Goal: Information Seeking & Learning: Understand process/instructions

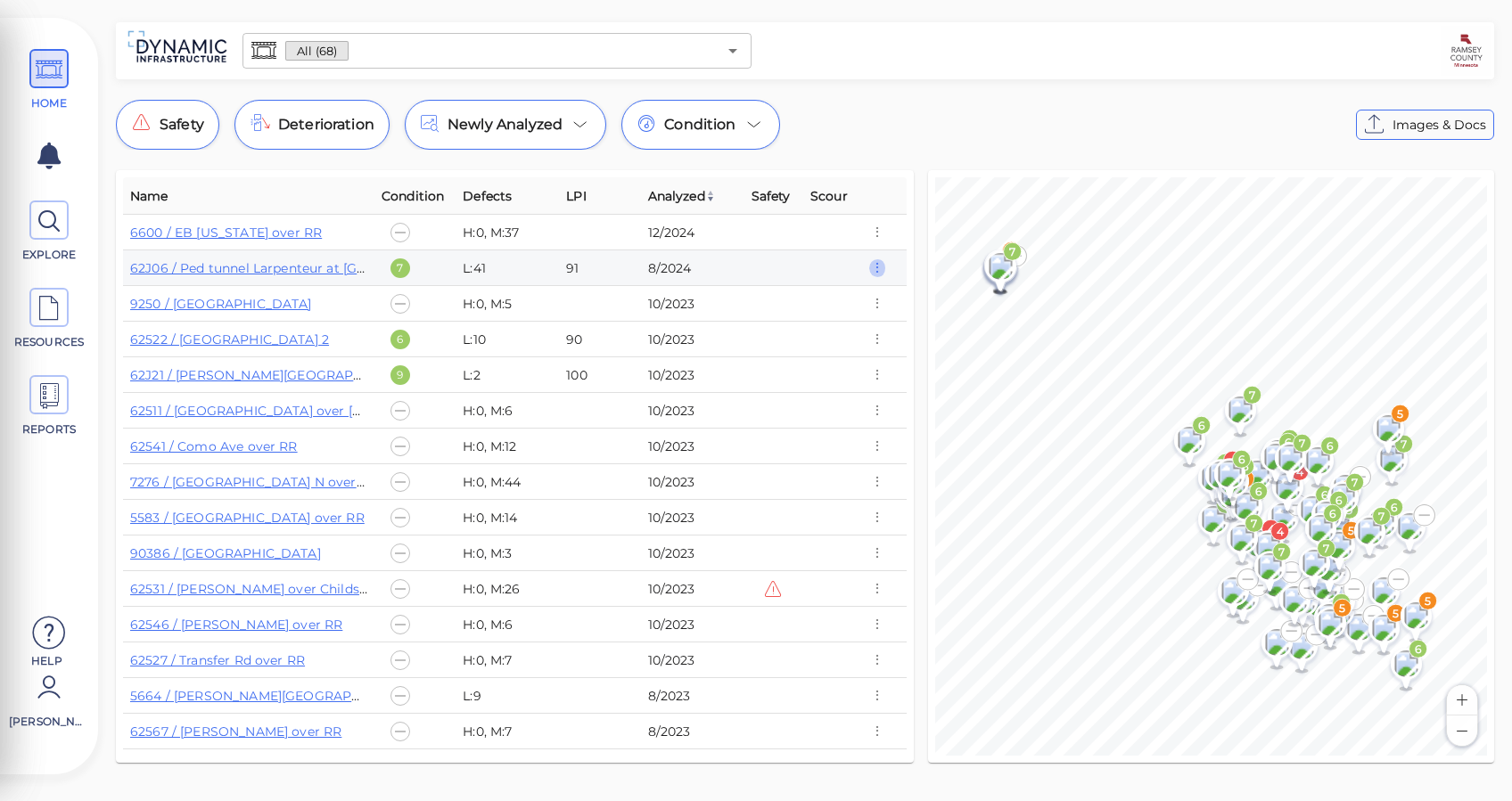
click at [880, 271] on icon "button" at bounding box center [877, 268] width 16 height 19
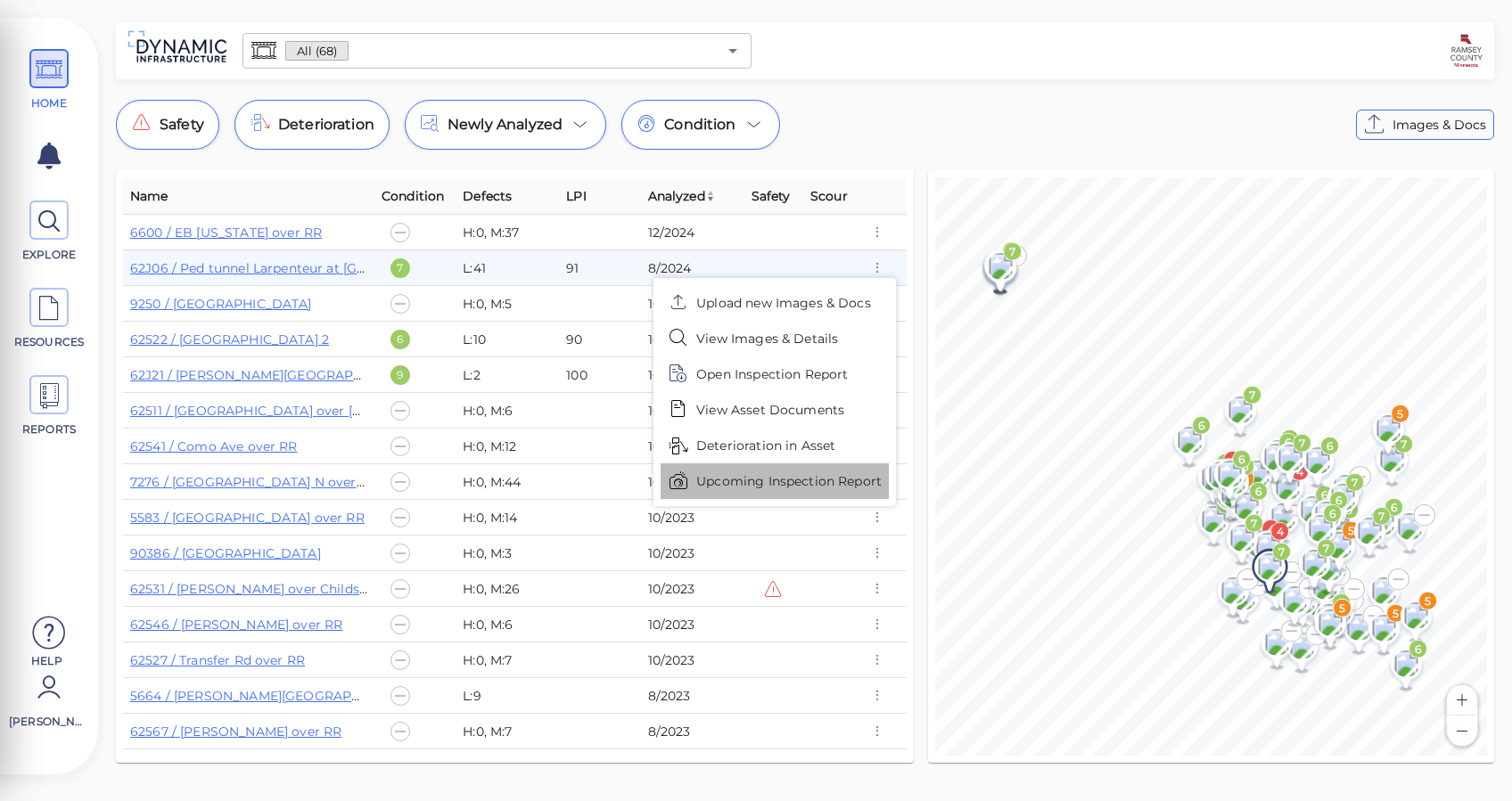
click at [777, 485] on span "Upcoming Inspection Report" at bounding box center [789, 481] width 185 height 18
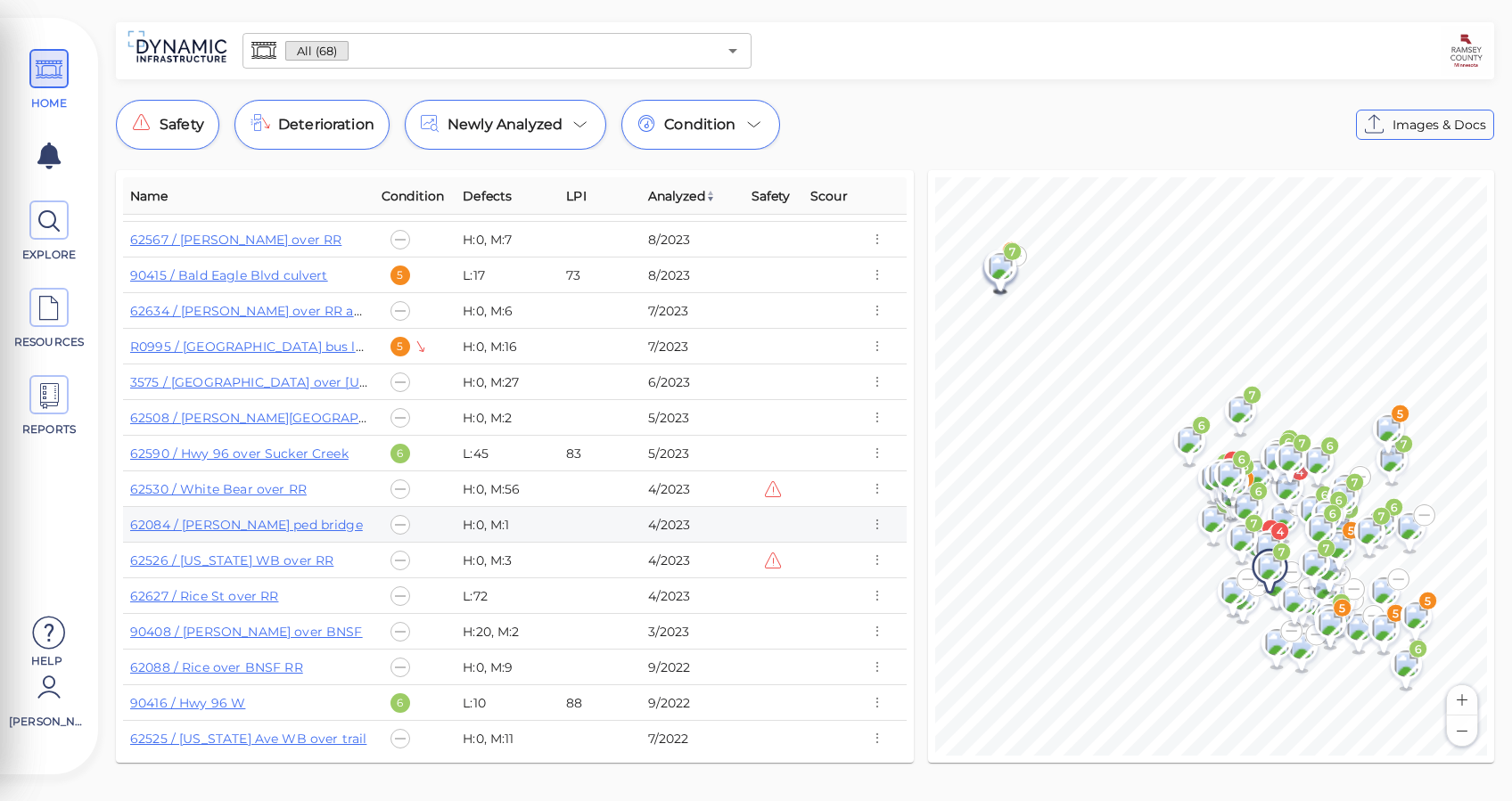
scroll to position [475, 0]
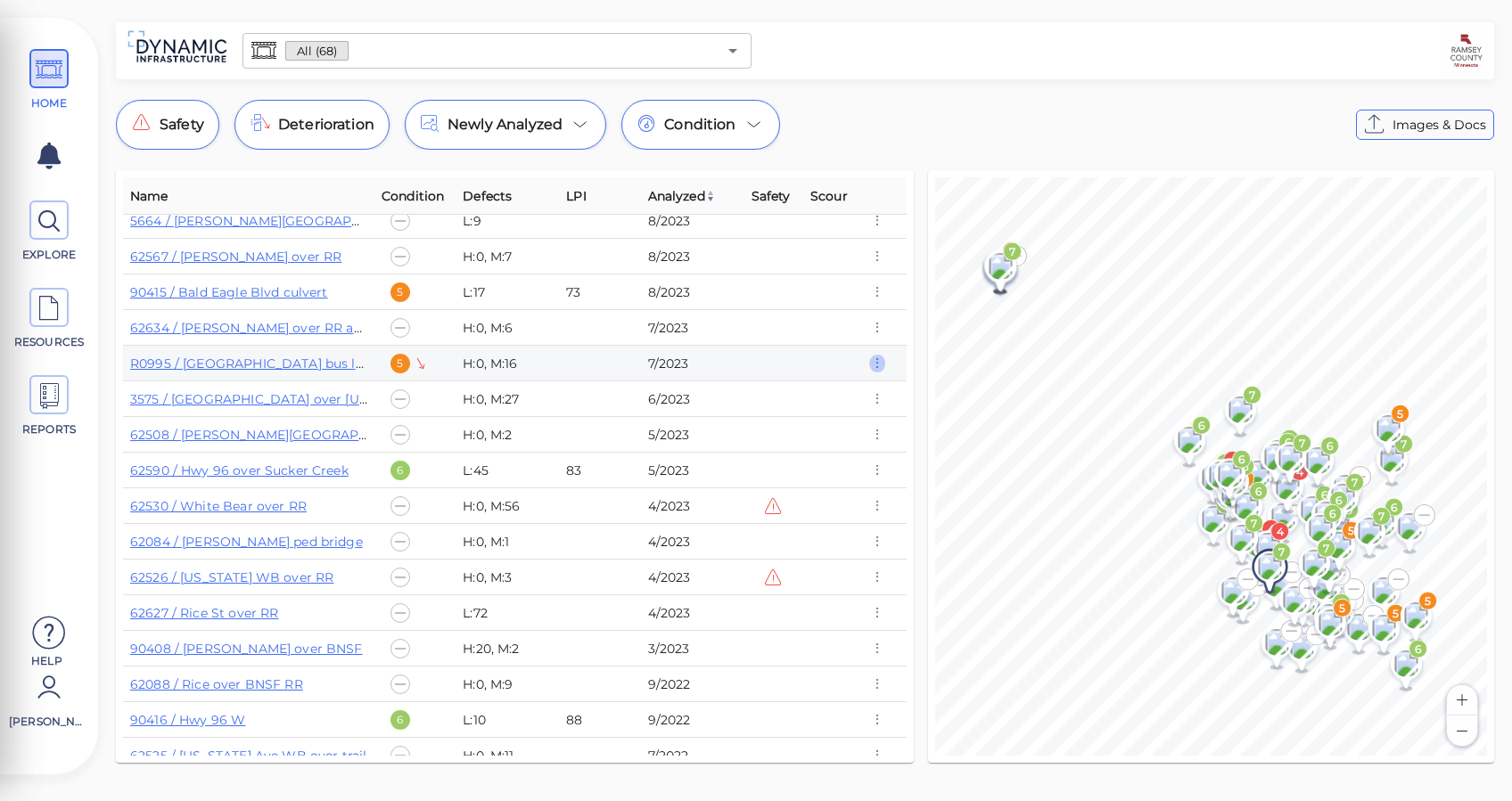
click at [878, 363] on icon "button" at bounding box center [877, 363] width 16 height 19
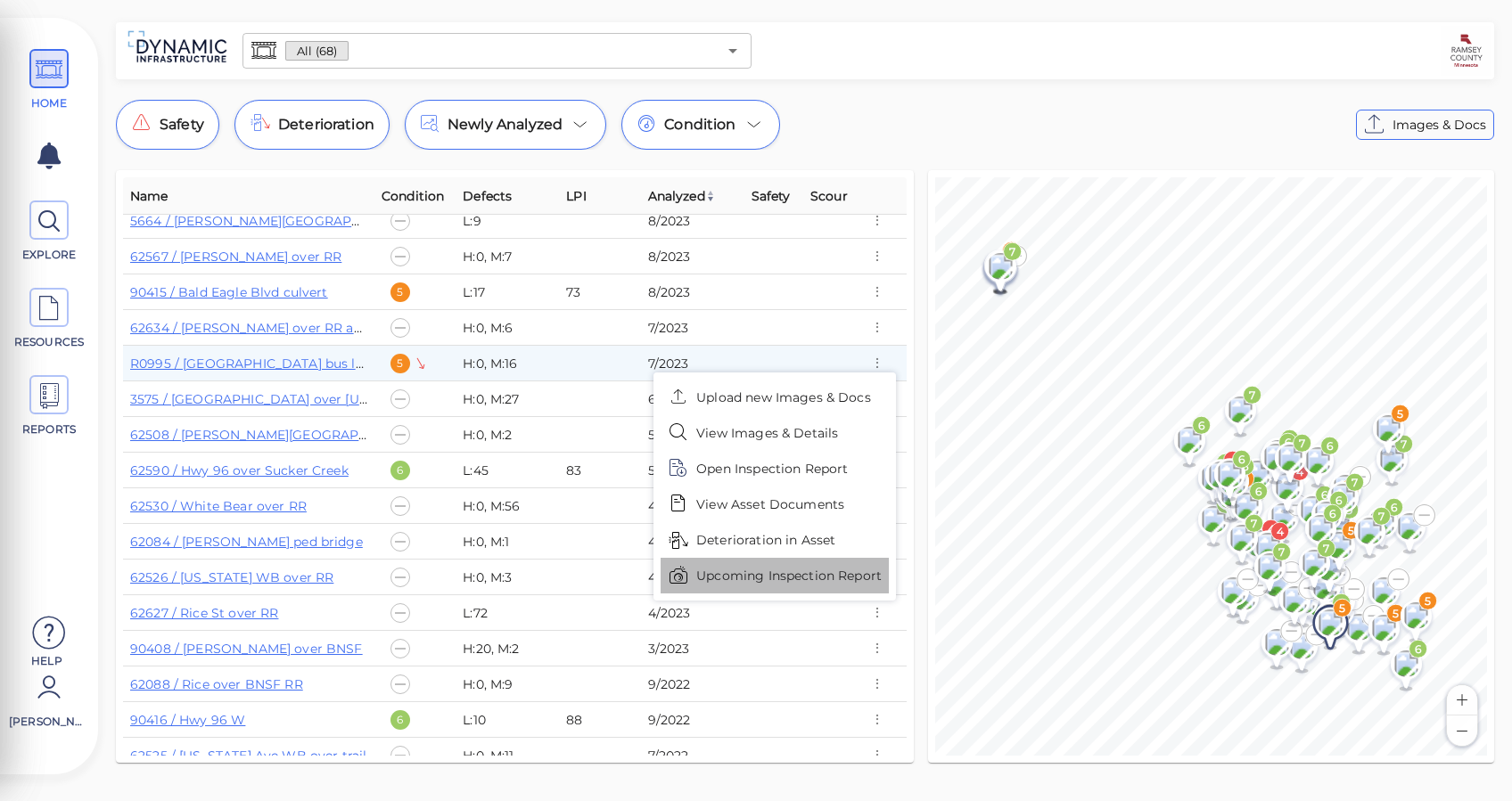
click at [784, 574] on span "Upcoming Inspection Report" at bounding box center [789, 575] width 185 height 18
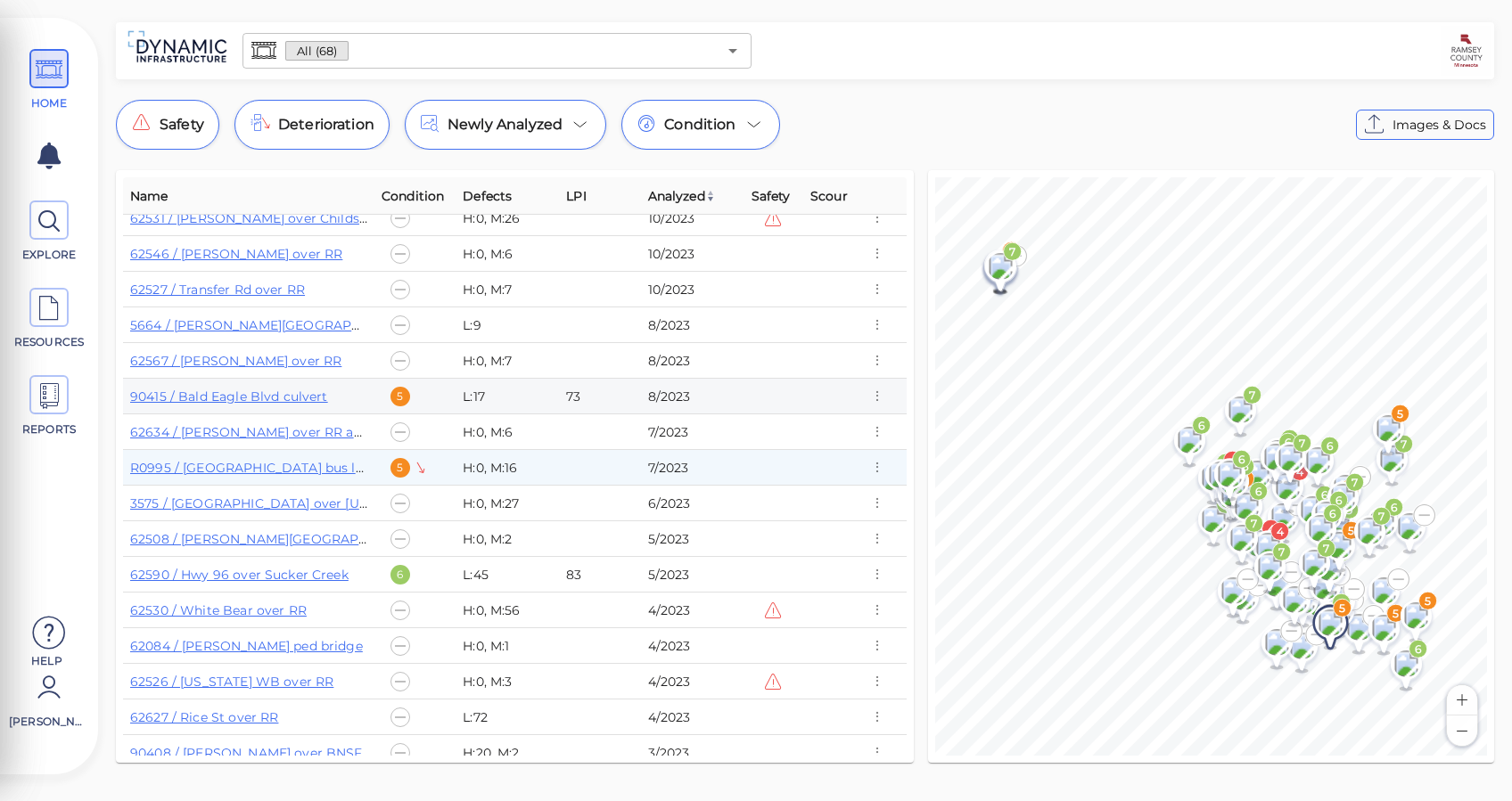
scroll to position [490, 0]
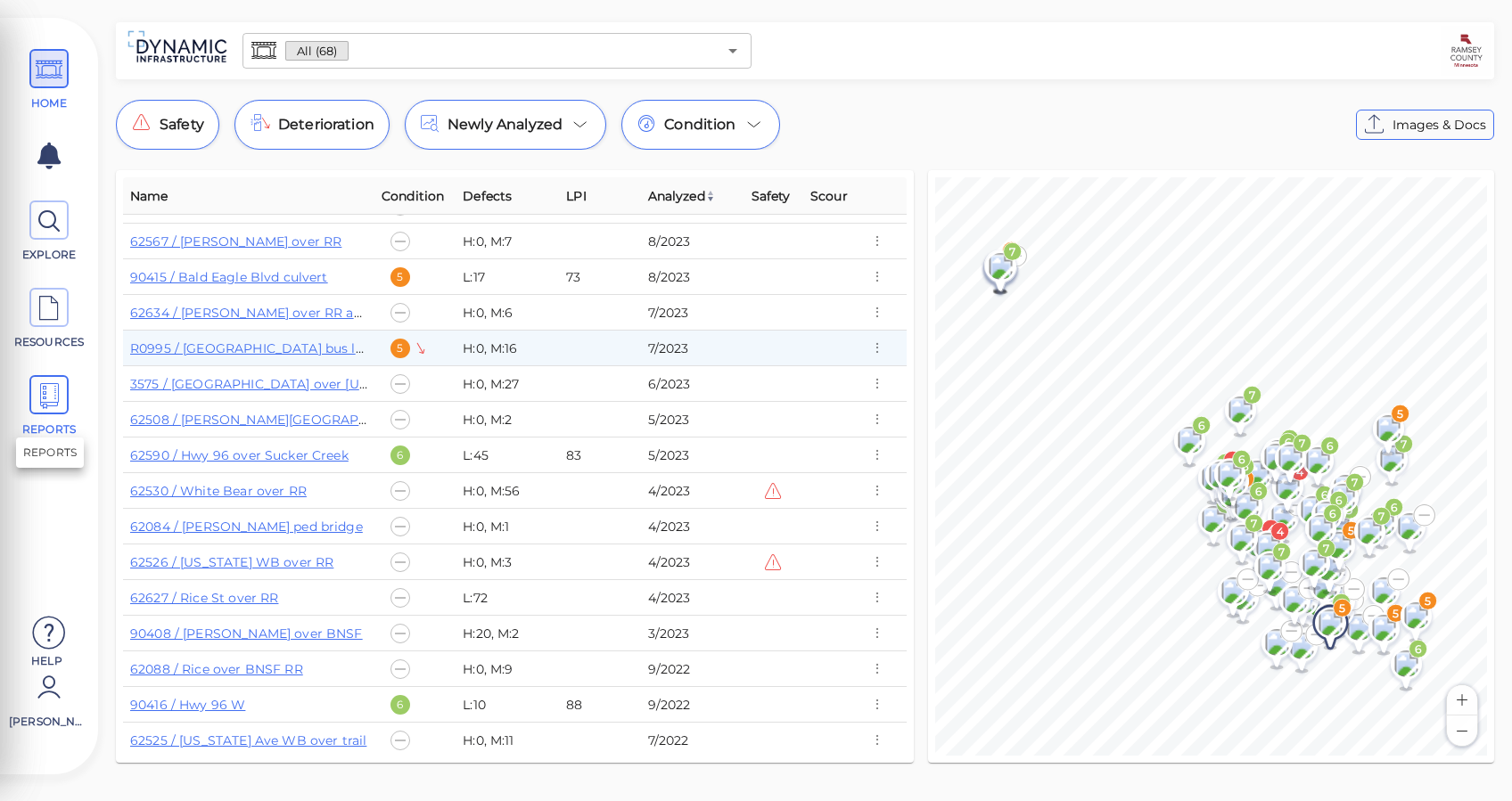
click at [44, 399] on icon at bounding box center [49, 396] width 27 height 40
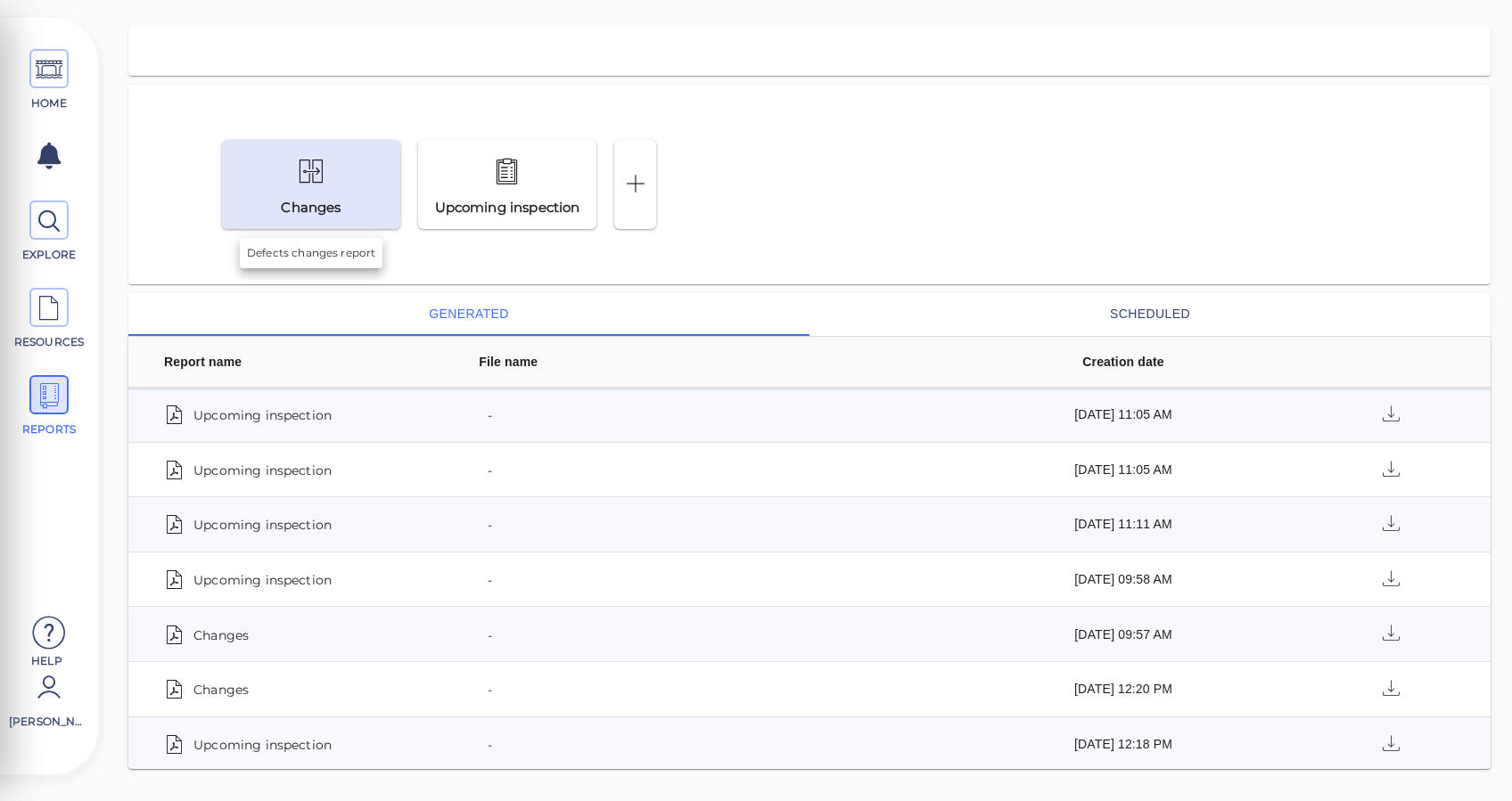
click at [358, 198] on div "Changes" at bounding box center [310, 184] width 178 height 89
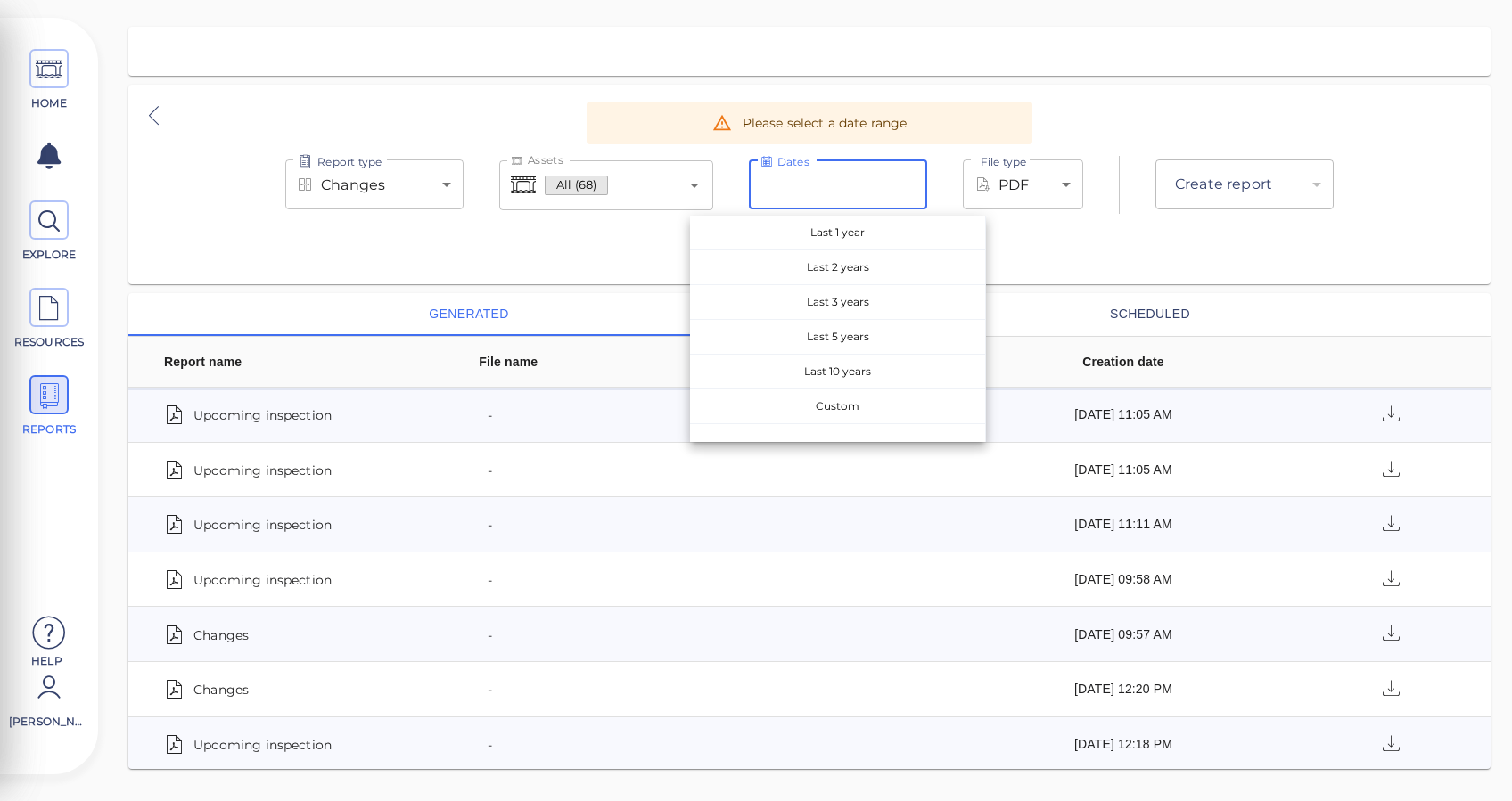
click at [852, 179] on input "Dates" at bounding box center [837, 184] width 178 height 50
click at [649, 193] on input "Assets" at bounding box center [642, 185] width 70 height 34
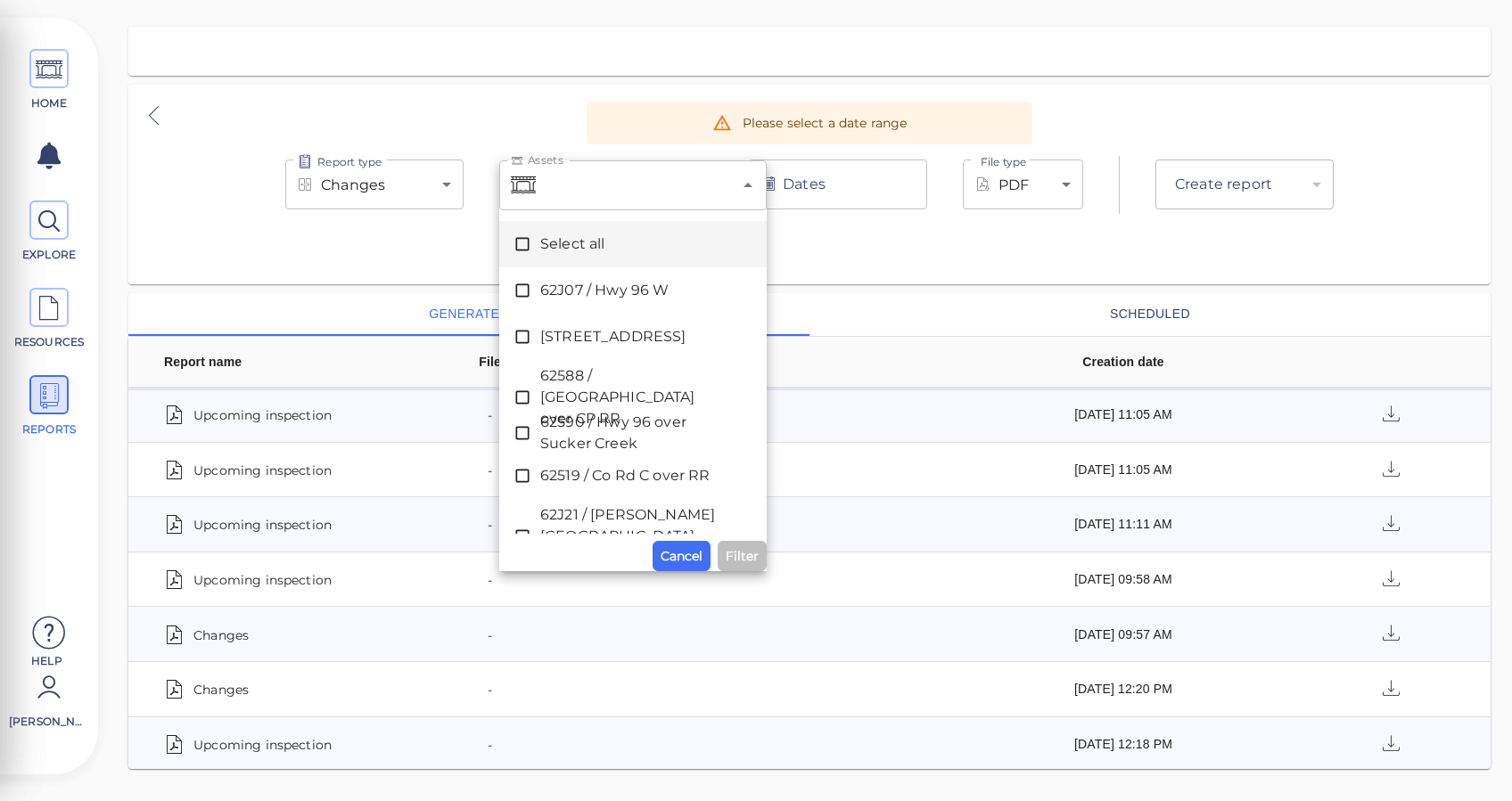
click at [506, 125] on div "Report type Changes deltas Report type Assets Assets Select all 62J07 / [GEOGRA…" at bounding box center [809, 184] width 1362 height 200
click at [544, 257] on div "Select all" at bounding box center [633, 244] width 239 height 36
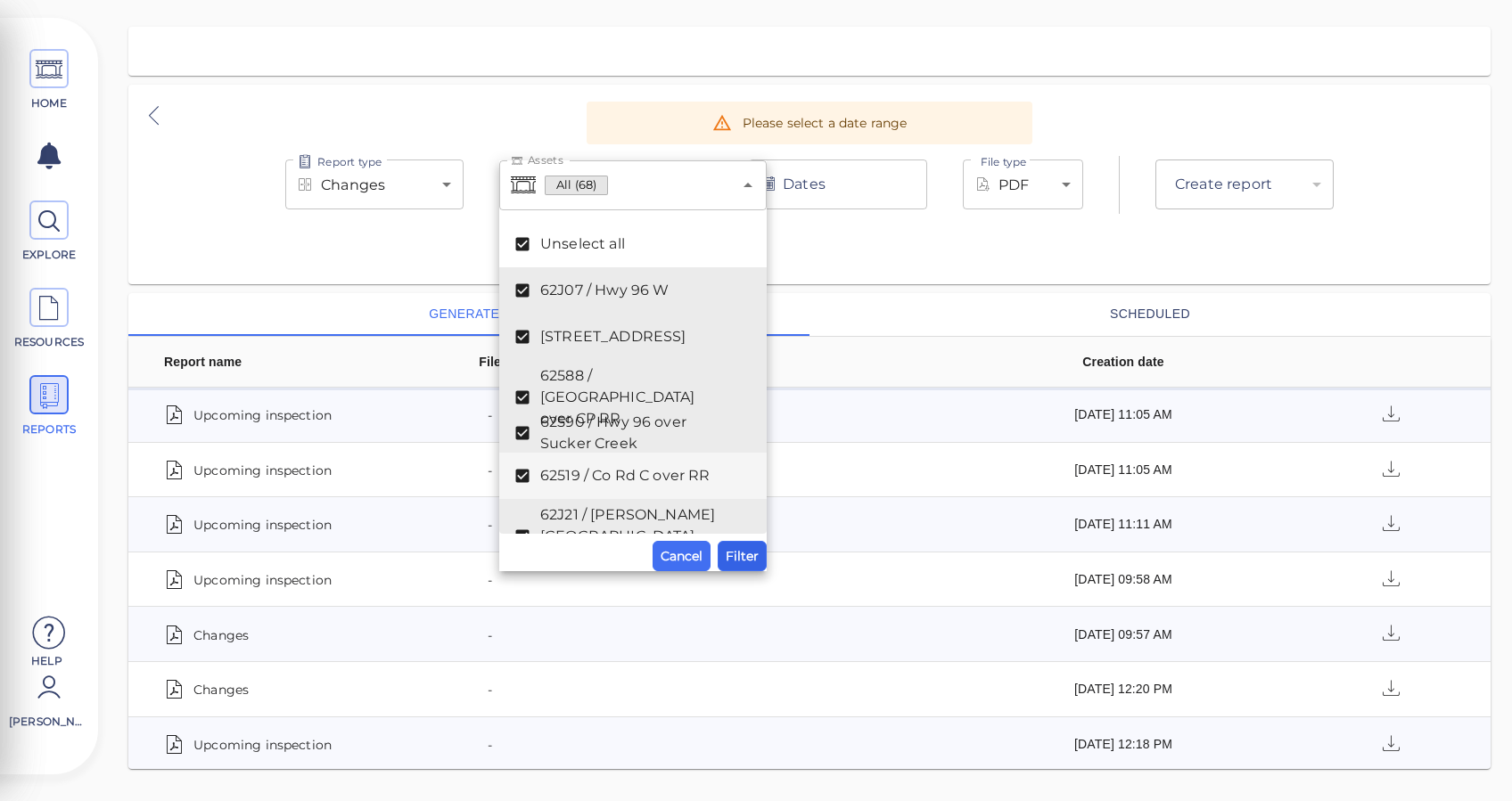
click at [744, 560] on span "Filter" at bounding box center [742, 556] width 33 height 21
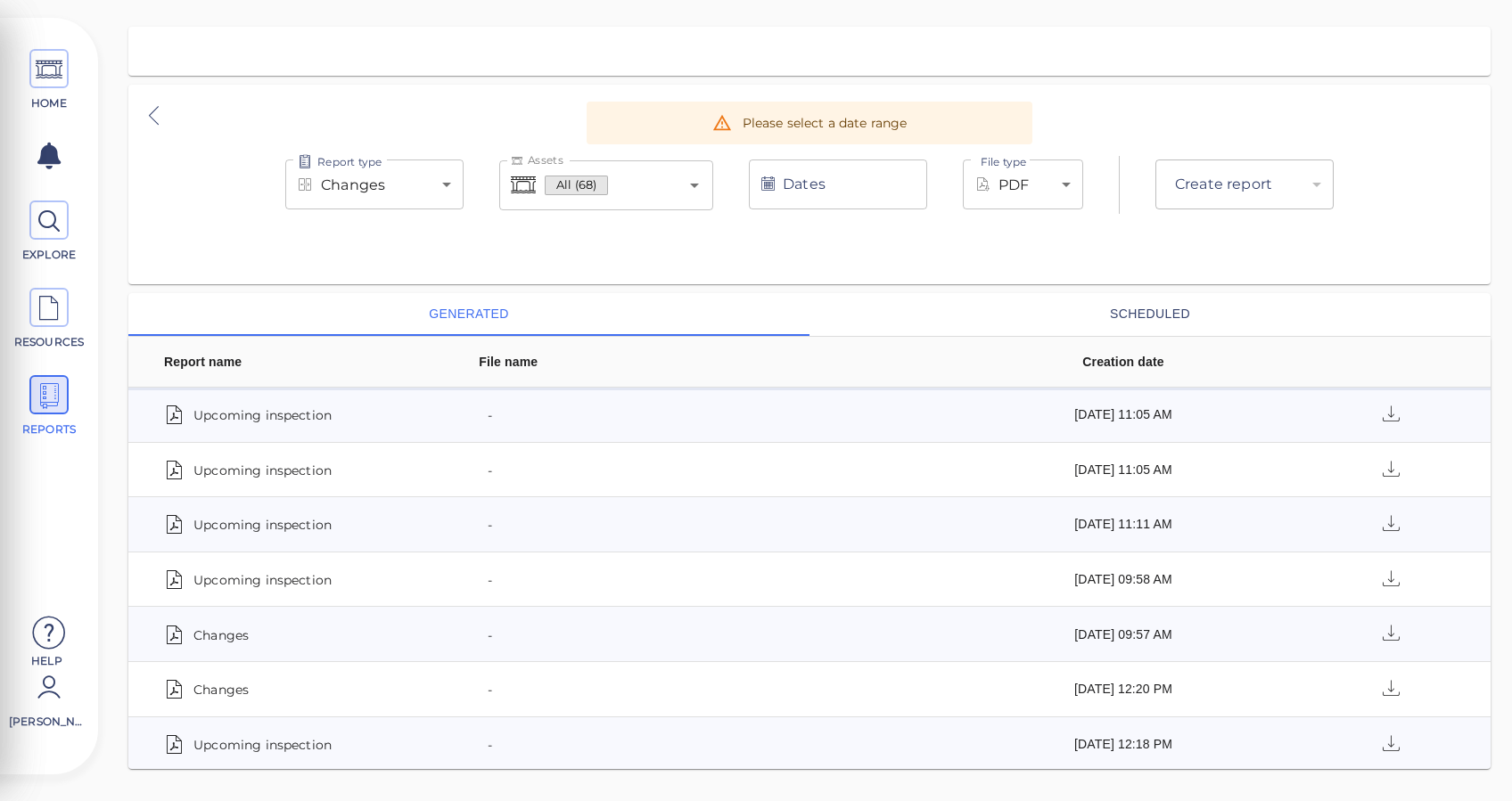
click at [870, 188] on input "Dates" at bounding box center [837, 184] width 178 height 50
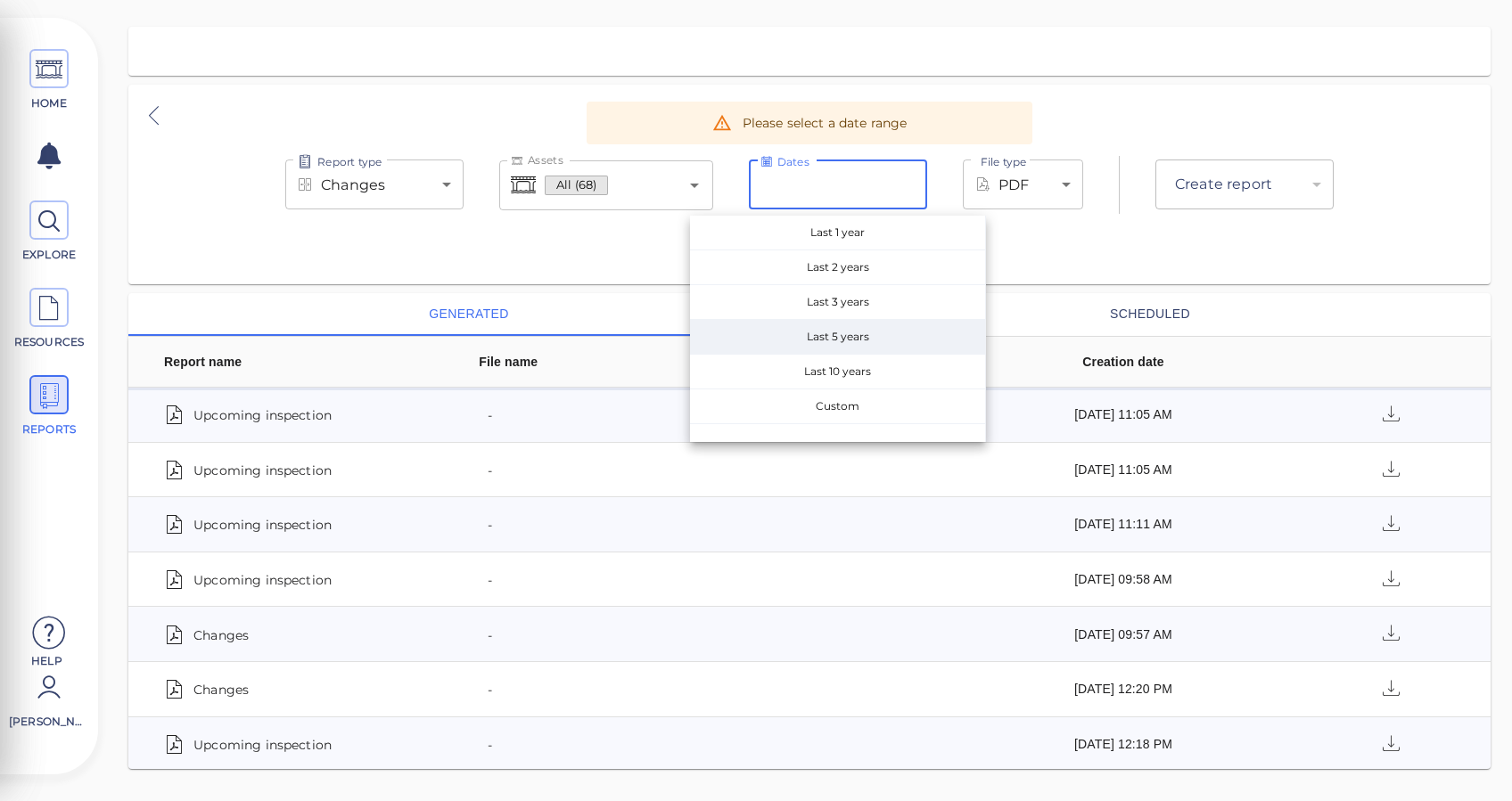
click at [864, 340] on span "Last 5 years" at bounding box center [837, 336] width 295 height 34
type input "[DATE] - [DATE]"
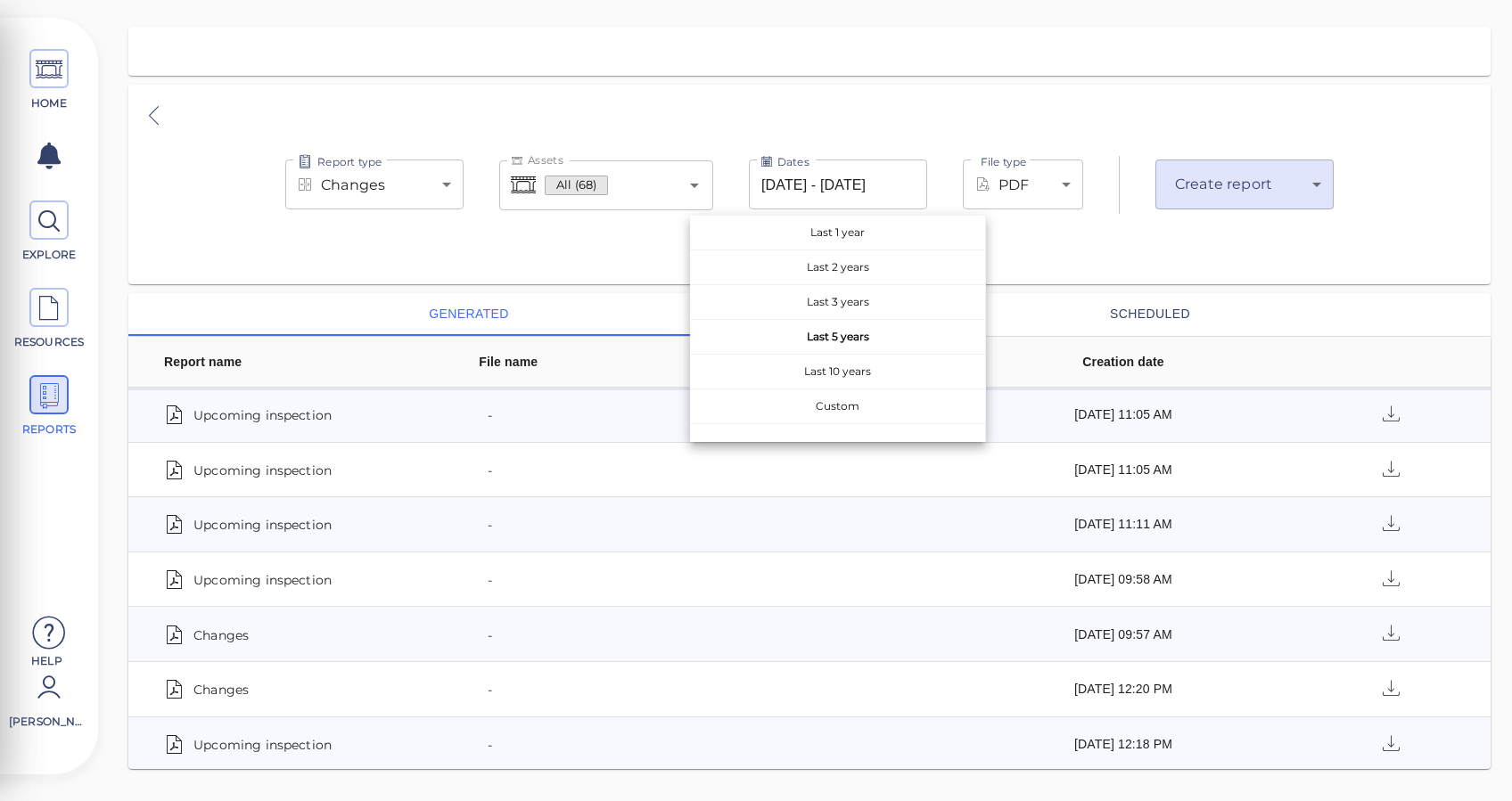
click at [1148, 228] on div "Report type Changes deltas Report type Assets All (68) Assets Dates [DATE] - [D…" at bounding box center [809, 184] width 1362 height 93
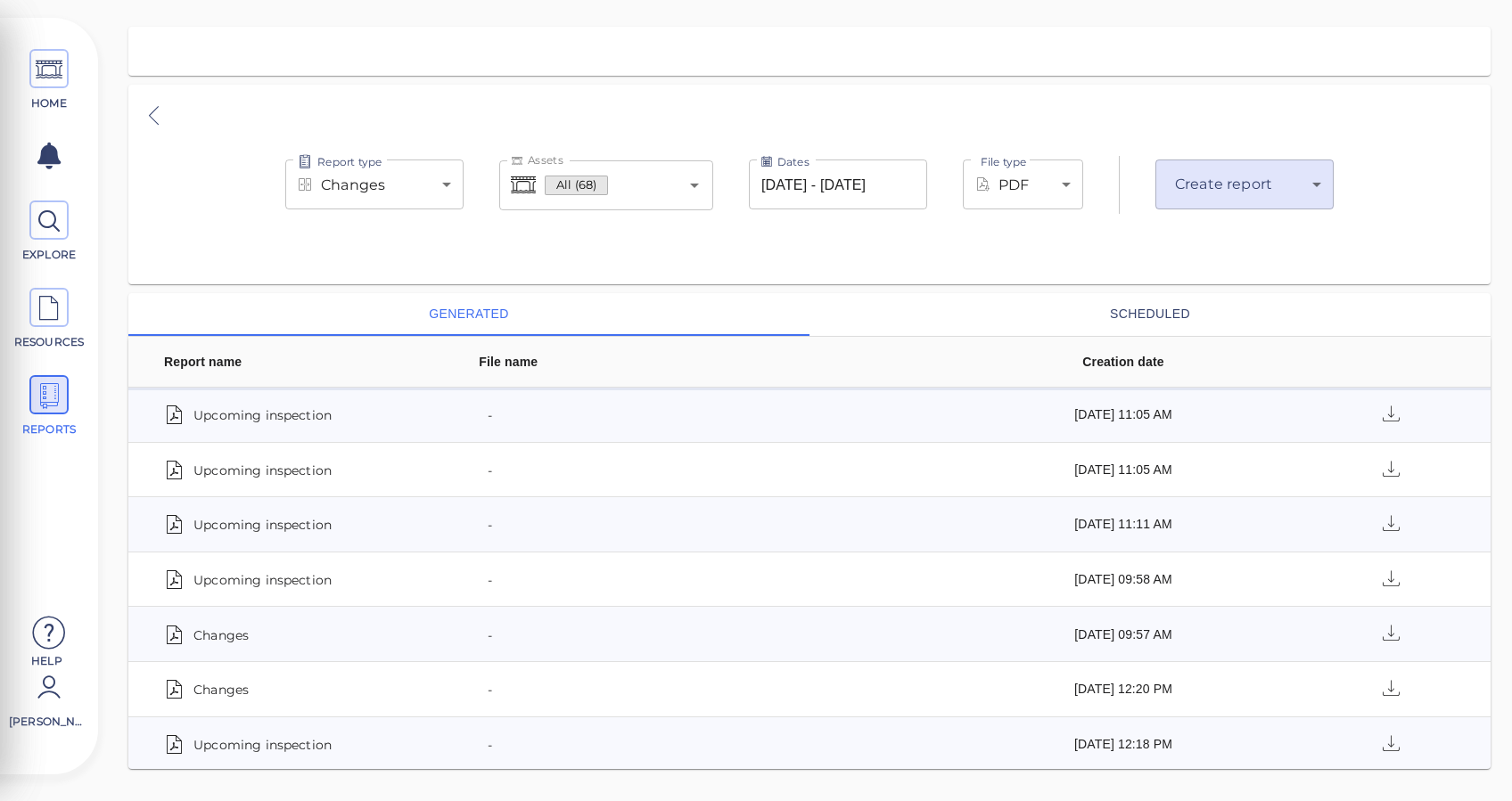
click at [1032, 0] on body "This app is not optimized for mobile screens. Please access using a desktop or …" at bounding box center [756, 0] width 1512 height 0
click at [1158, 102] on div at bounding box center [756, 400] width 1512 height 801
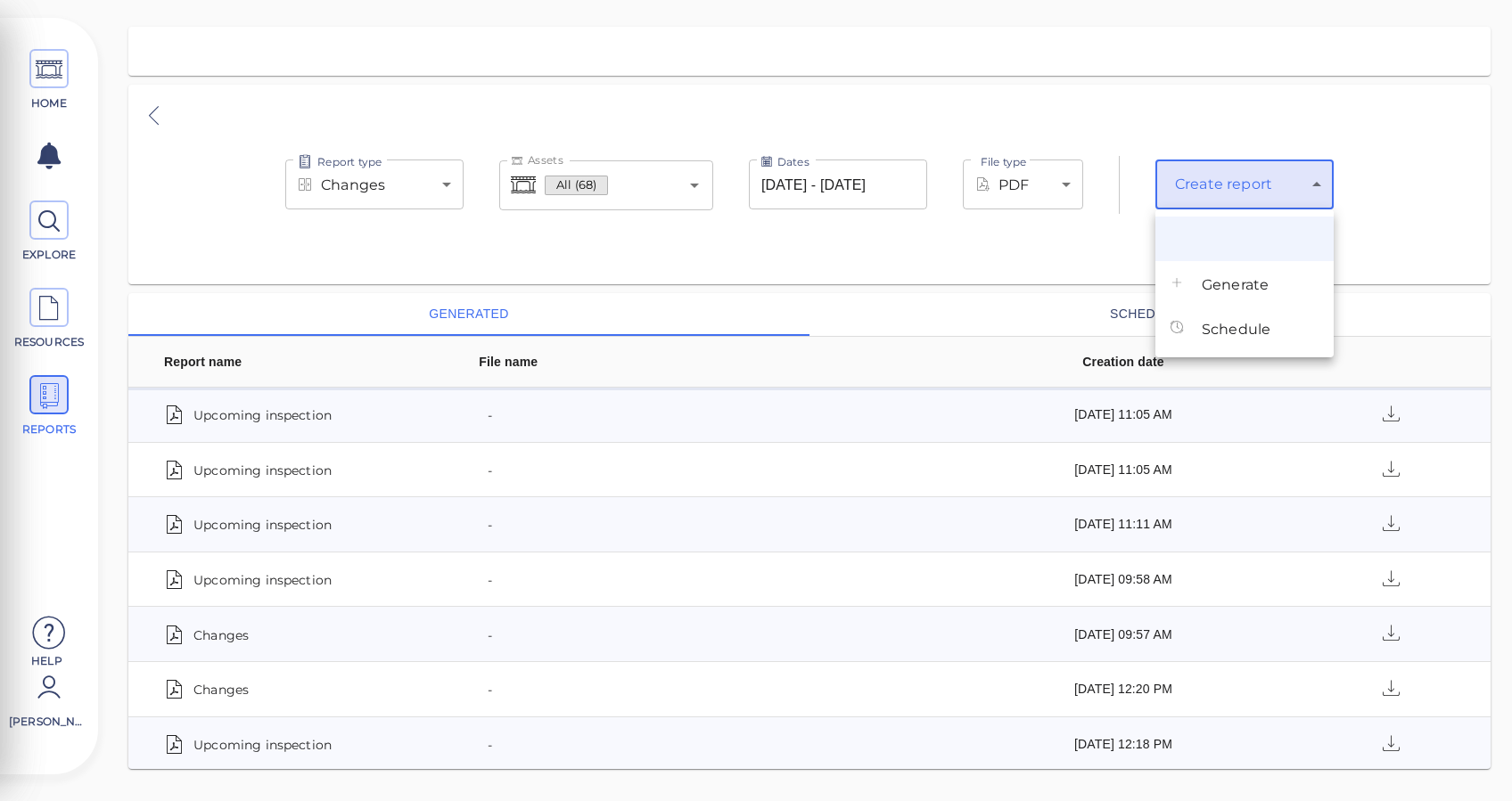
click at [1231, 0] on body "This app is not optimized for mobile screens. Please access using a desktop or …" at bounding box center [756, 0] width 1512 height 0
click at [1224, 286] on span "Generate" at bounding box center [1234, 285] width 67 height 21
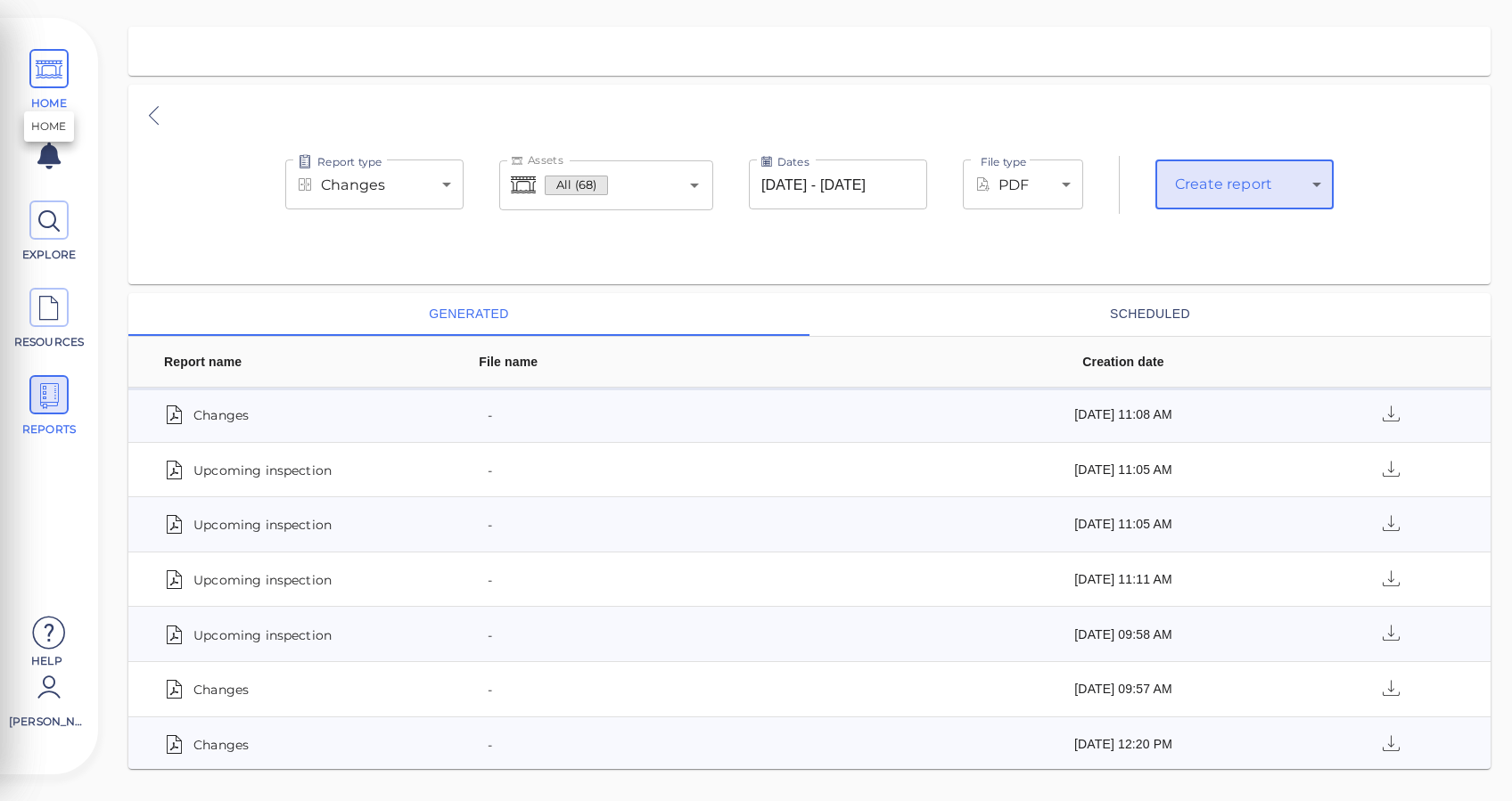
click at [57, 74] on icon at bounding box center [49, 70] width 27 height 40
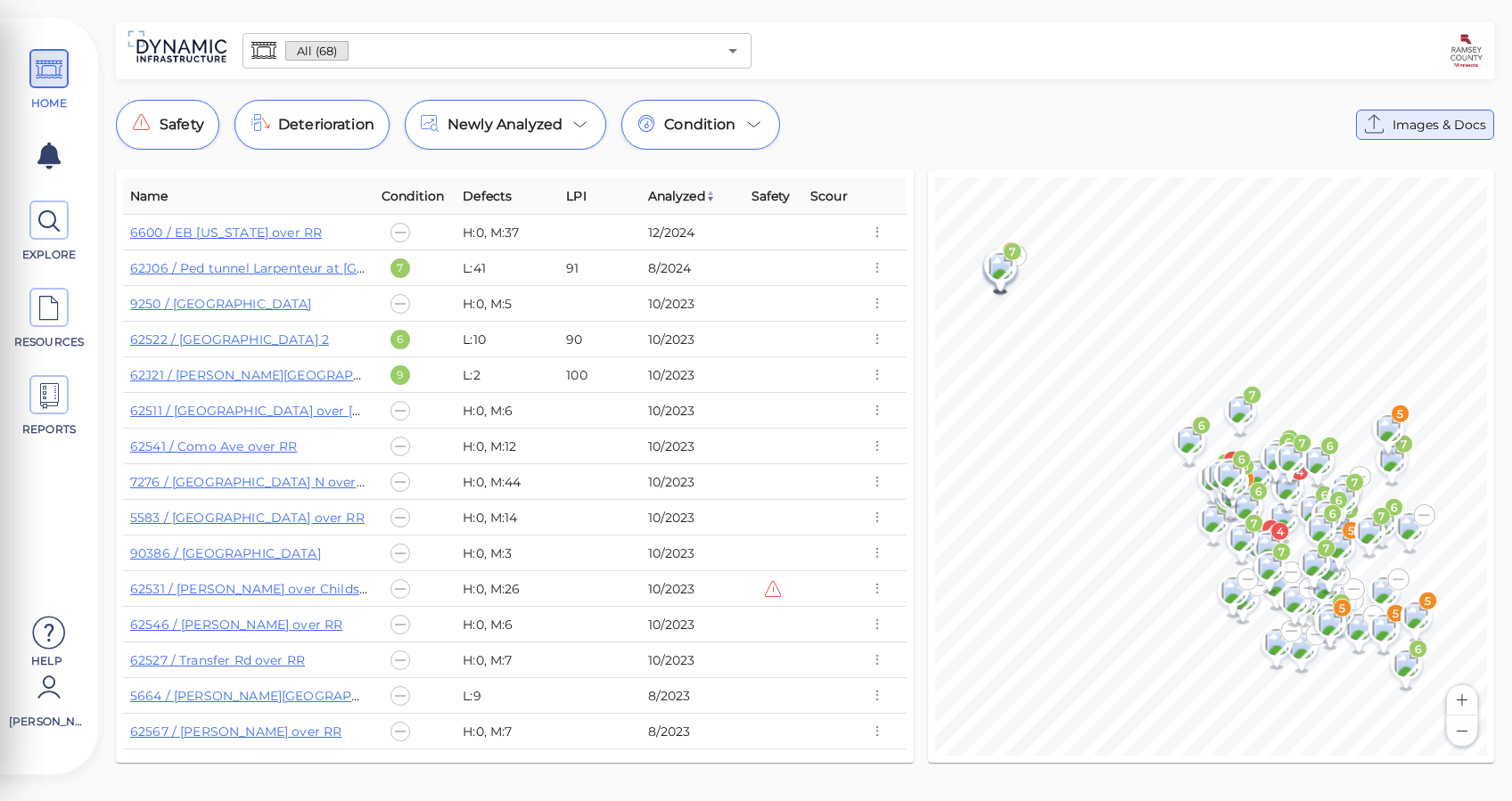
click at [1406, 138] on button "Images & Docs" at bounding box center [1424, 124] width 138 height 30
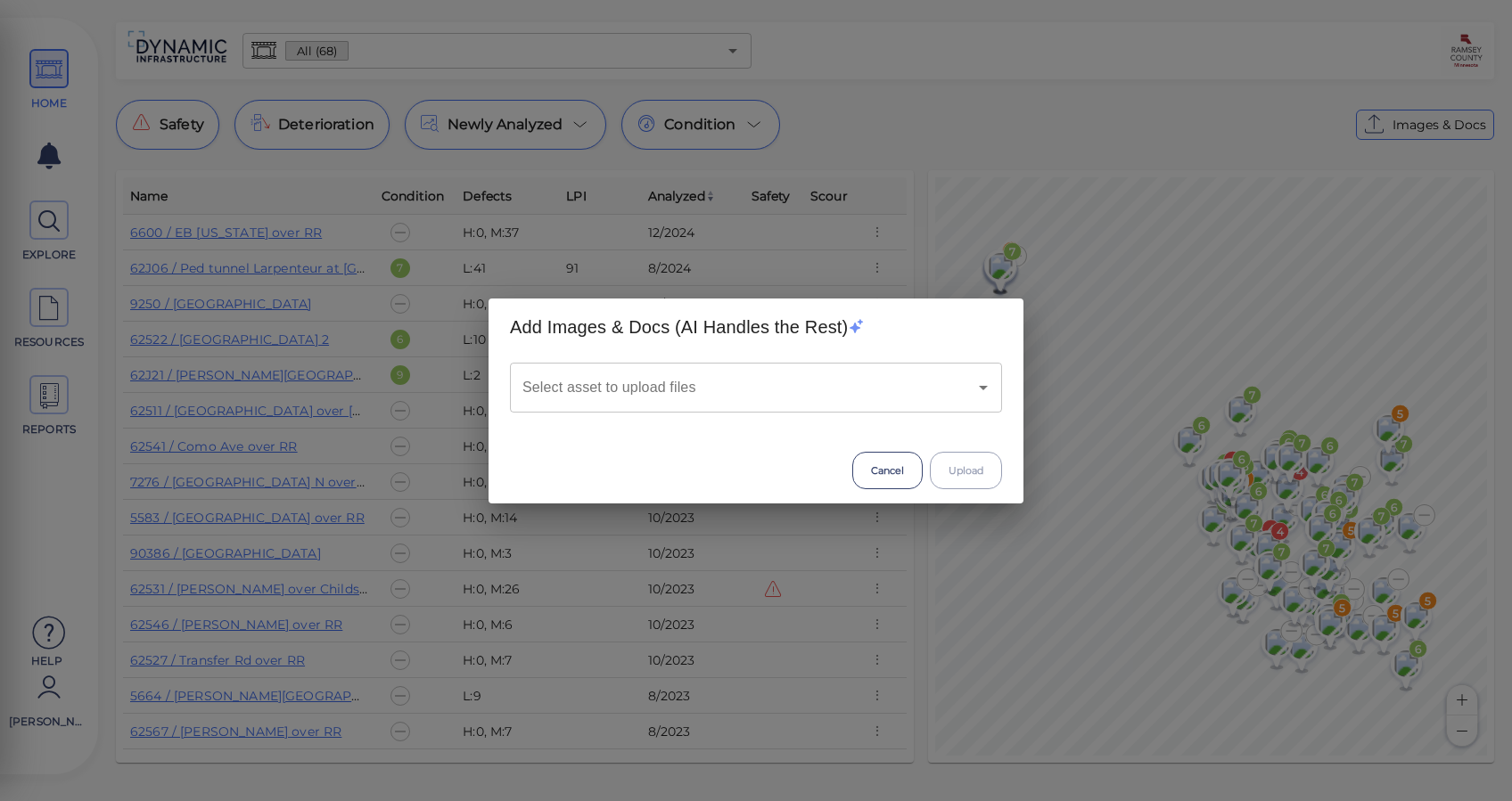
click at [838, 406] on div "Select asset to upload files" at bounding box center [756, 387] width 492 height 50
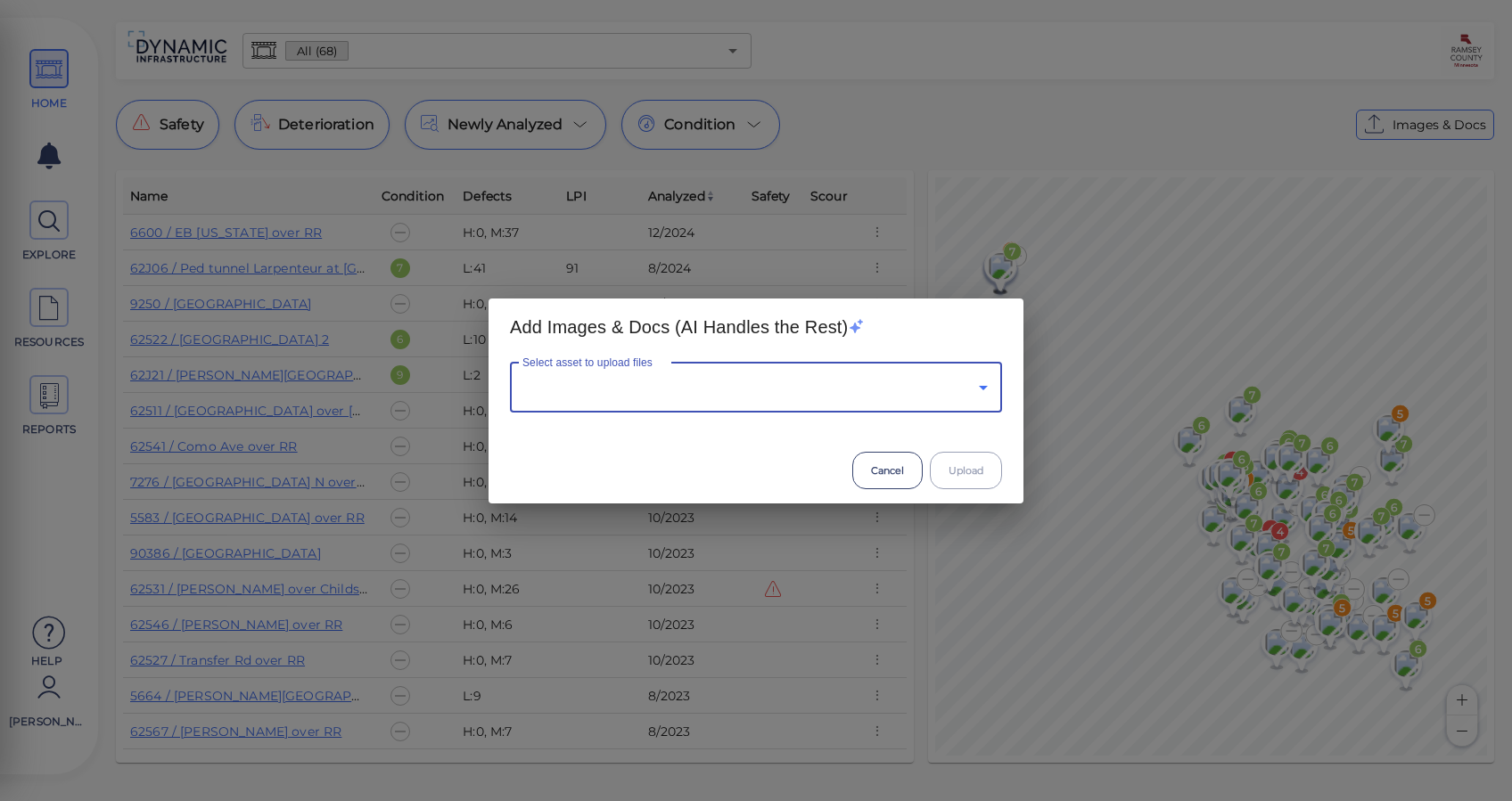
click at [977, 383] on icon "Open" at bounding box center [983, 387] width 21 height 21
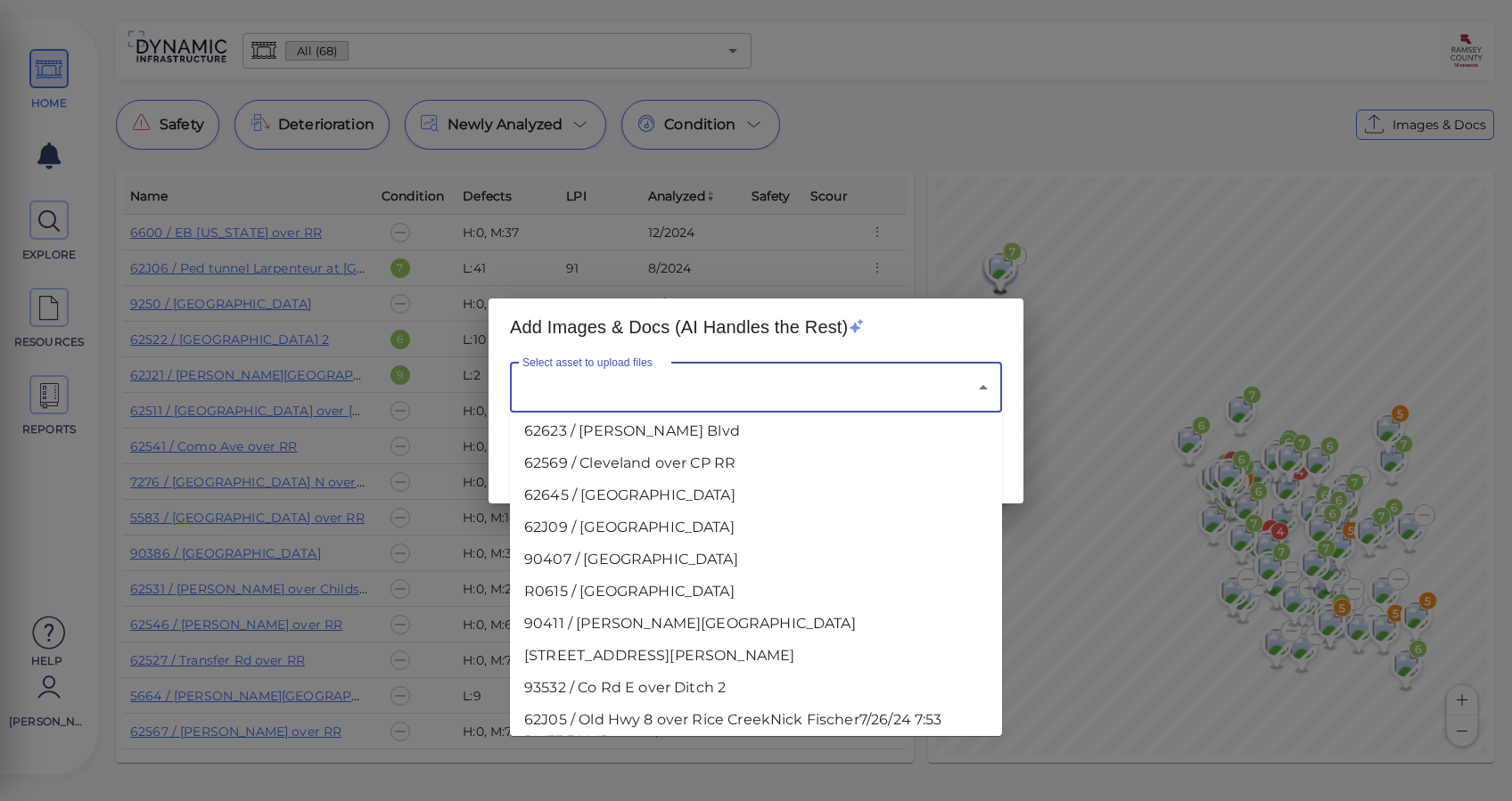
scroll to position [831, 0]
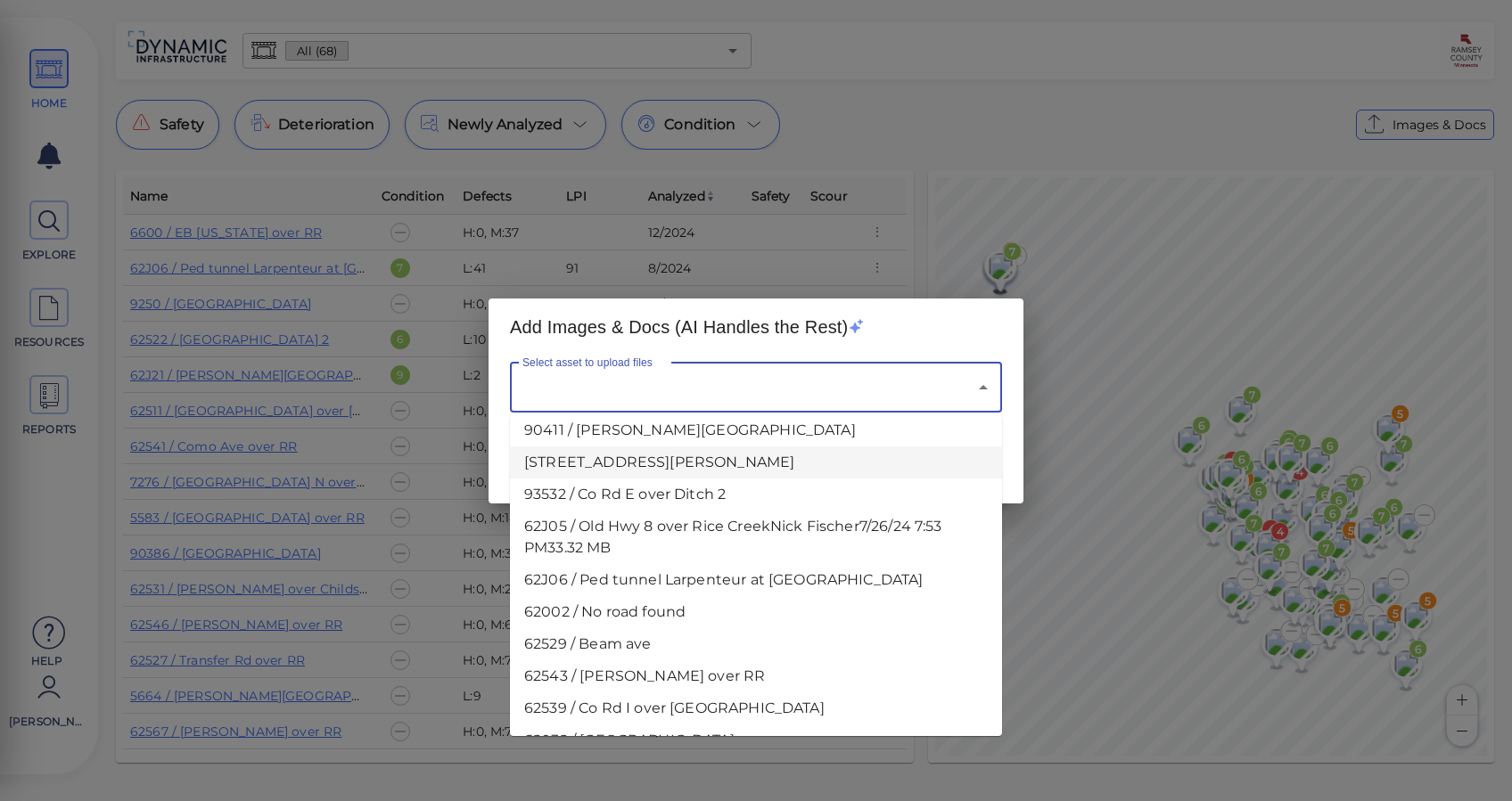
click at [960, 295] on div "Add Images & Docs (AI Handles the Rest) Select asset to upload files Select ass…" at bounding box center [756, 400] width 1512 height 801
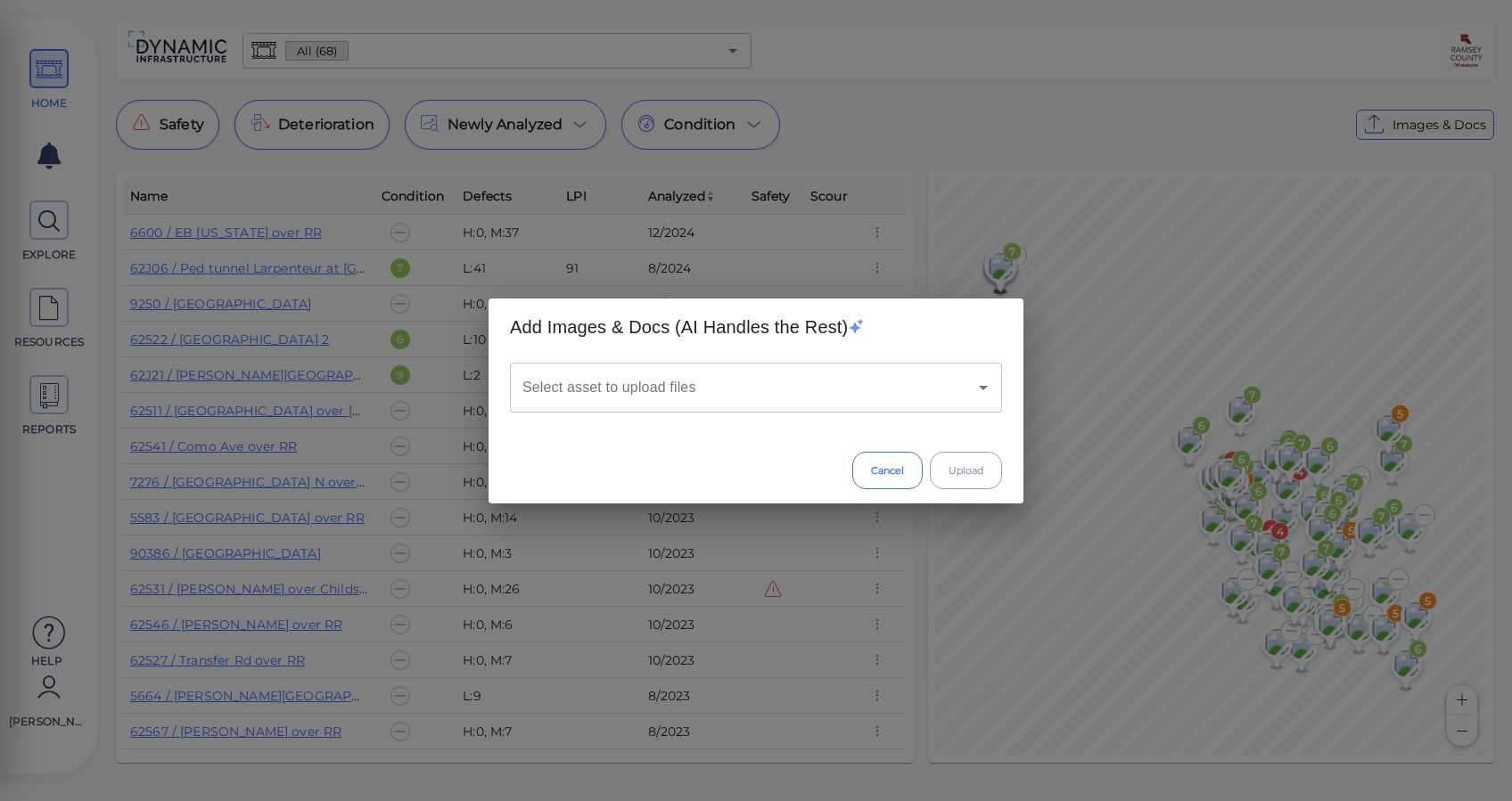
click at [890, 465] on button "Cancel" at bounding box center [887, 470] width 70 height 38
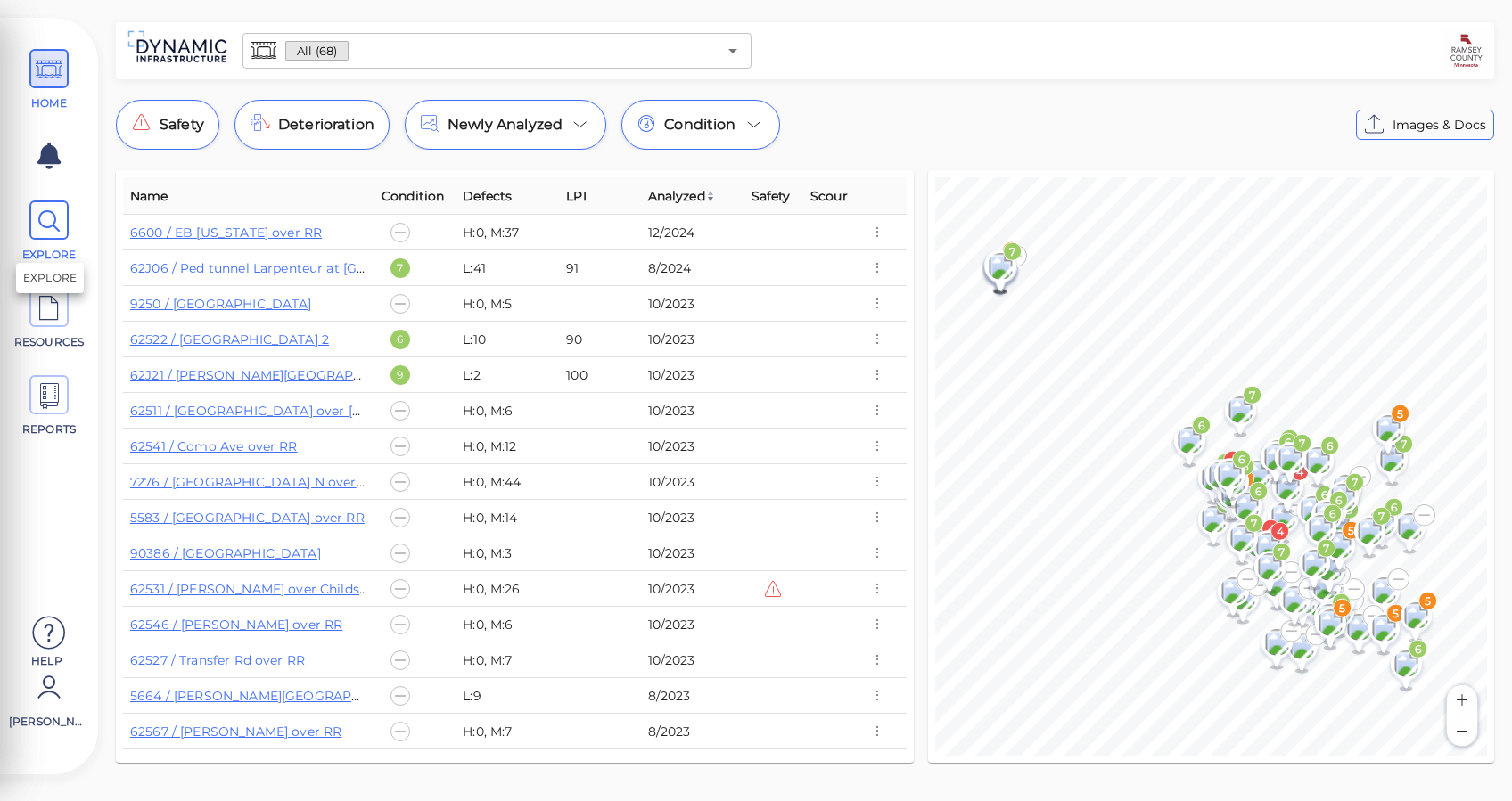
click at [44, 213] on icon at bounding box center [49, 222] width 27 height 40
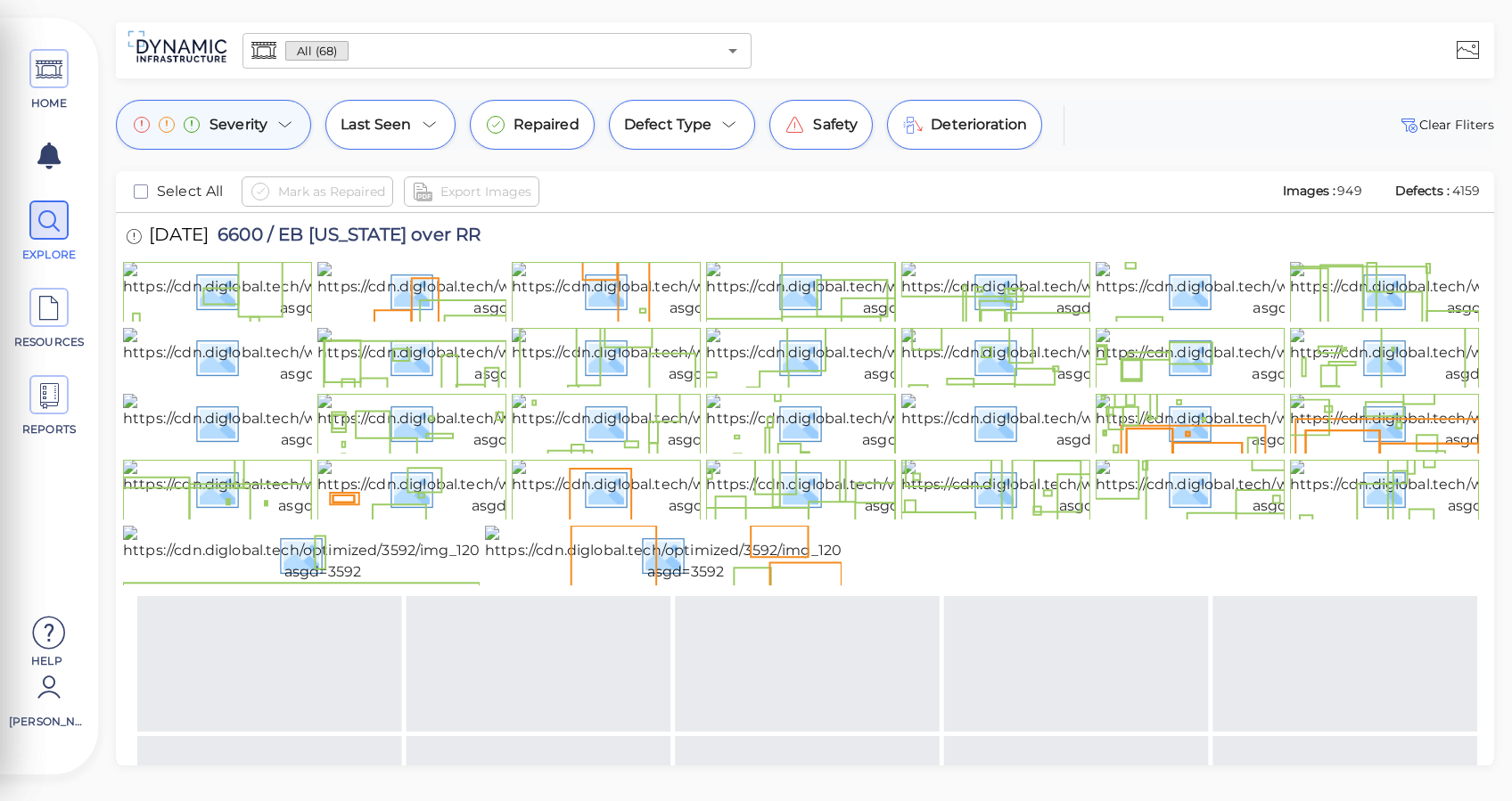
click at [252, 127] on span "Severity" at bounding box center [238, 124] width 58 height 21
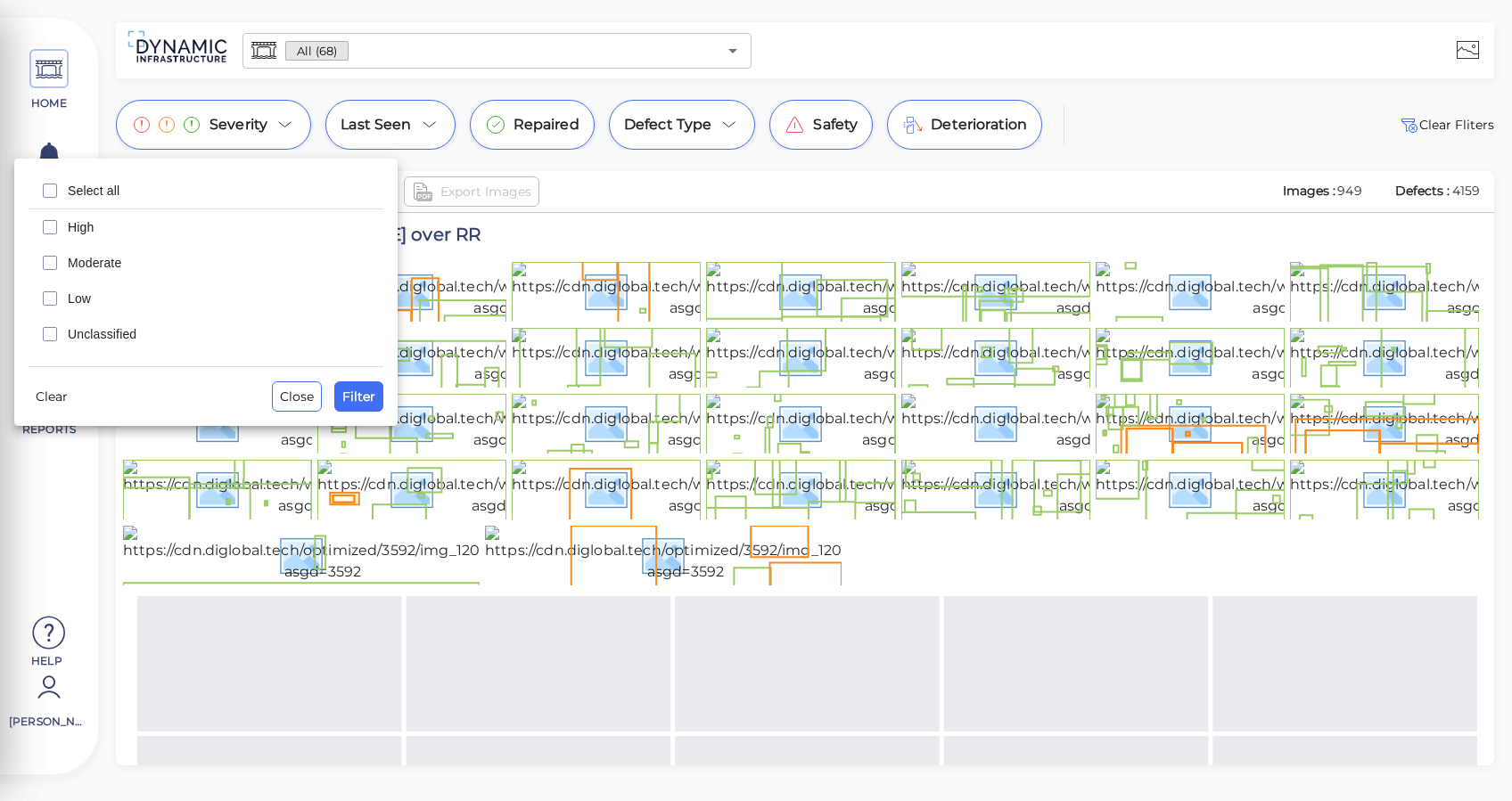
click at [737, 123] on div at bounding box center [756, 400] width 1512 height 801
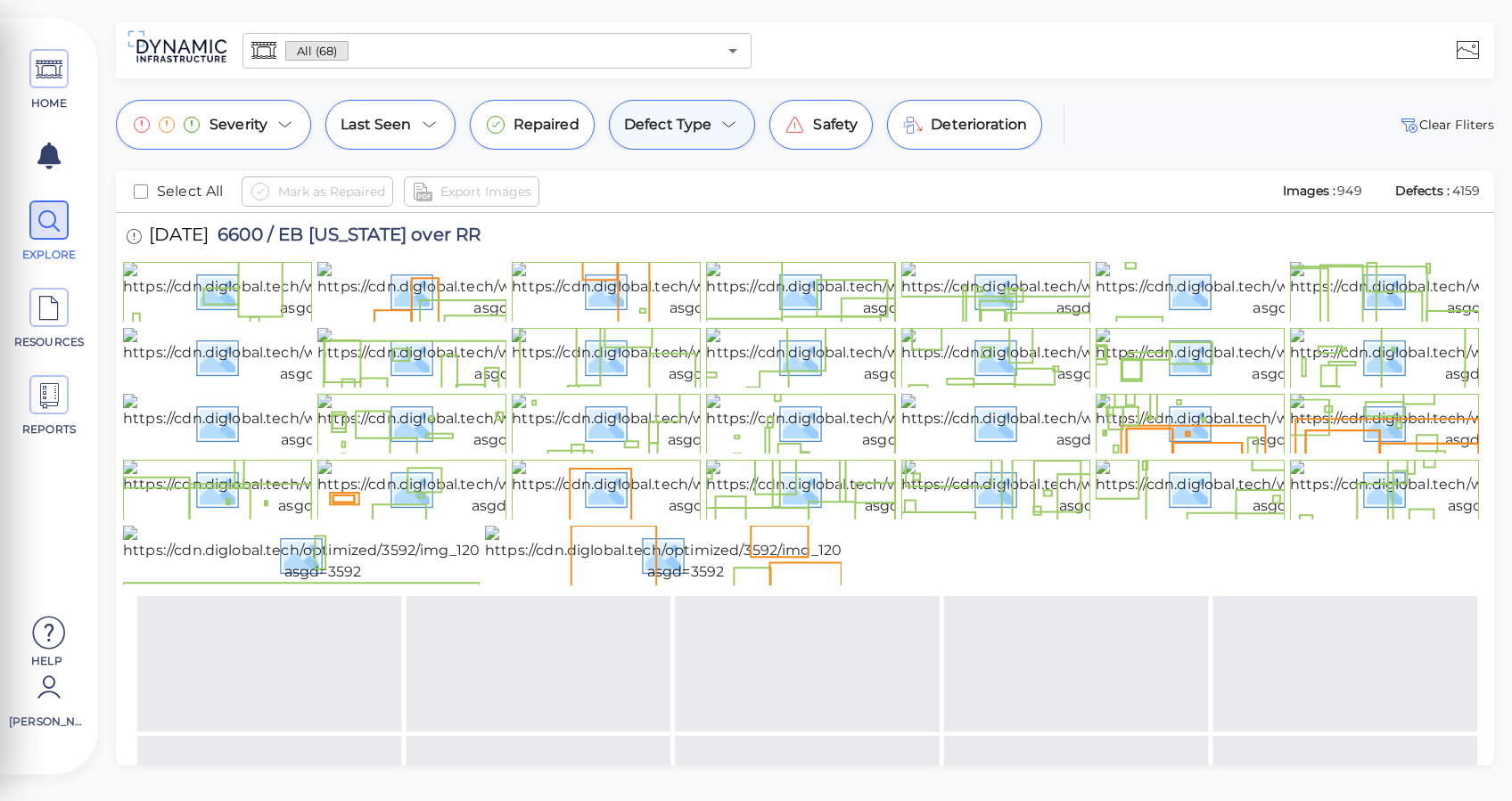
click at [723, 123] on icon at bounding box center [729, 125] width 12 height 6
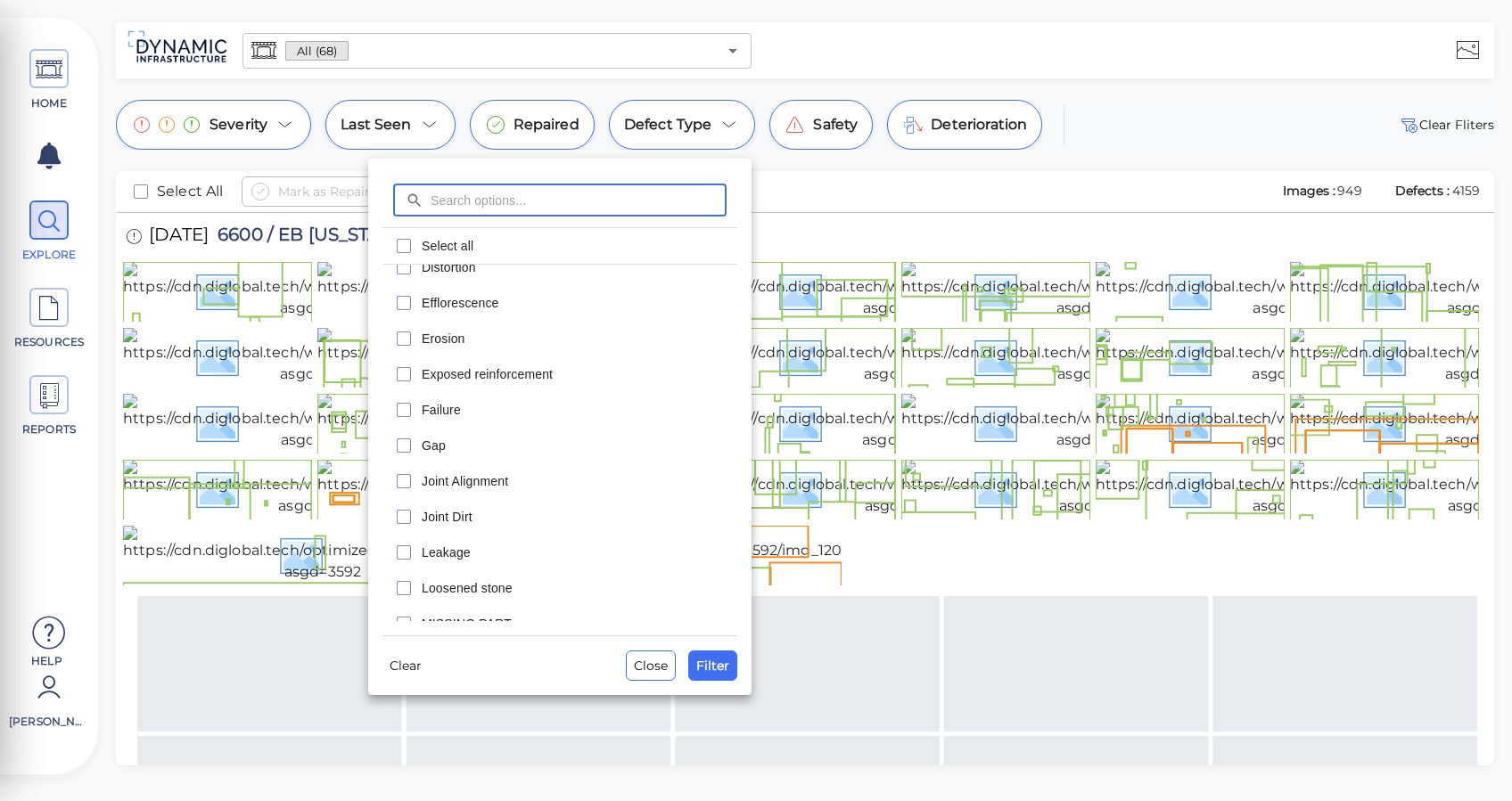
scroll to position [250, 0]
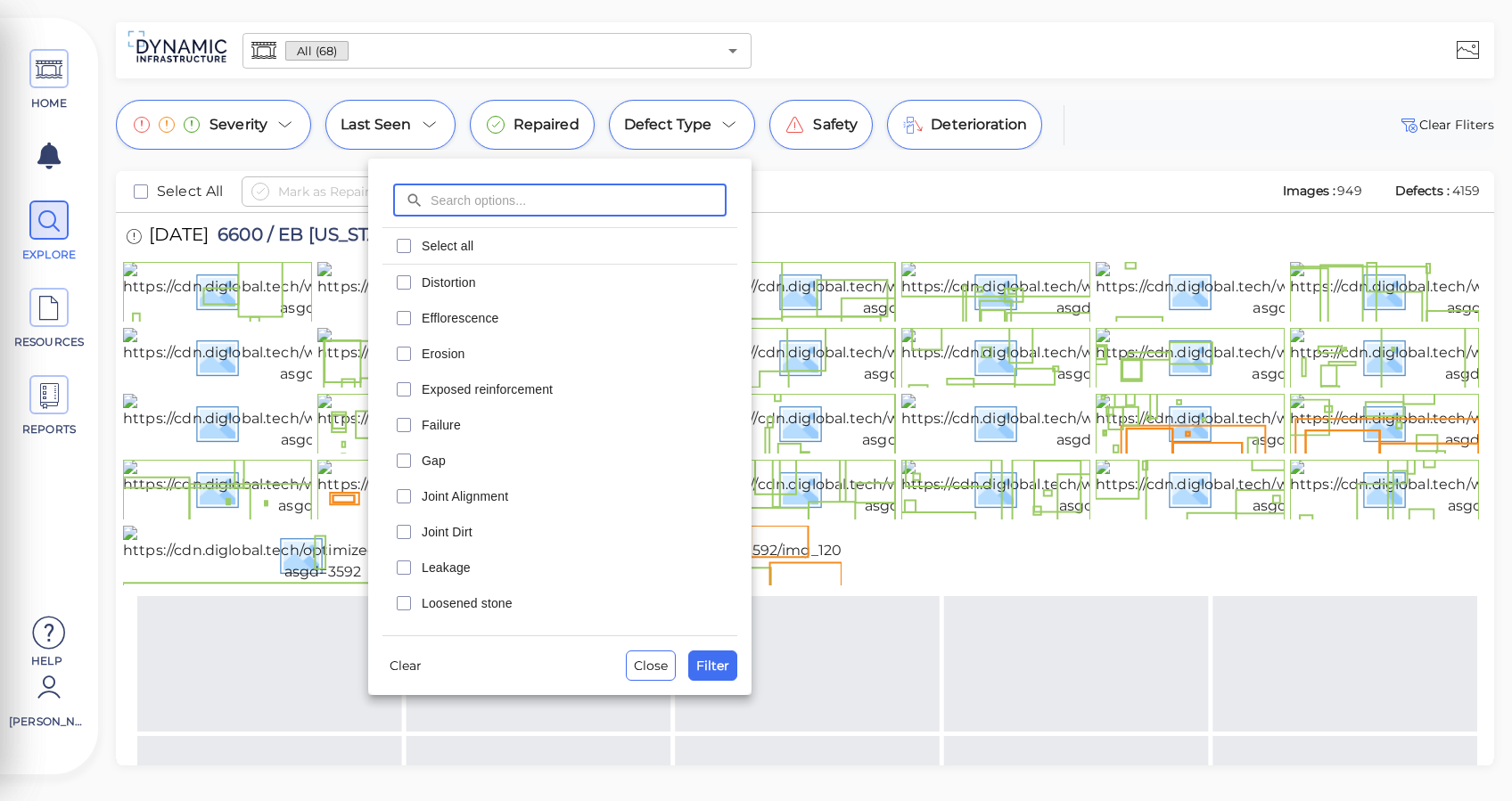
click at [430, 441] on div "Failure" at bounding box center [560, 424] width 355 height 36
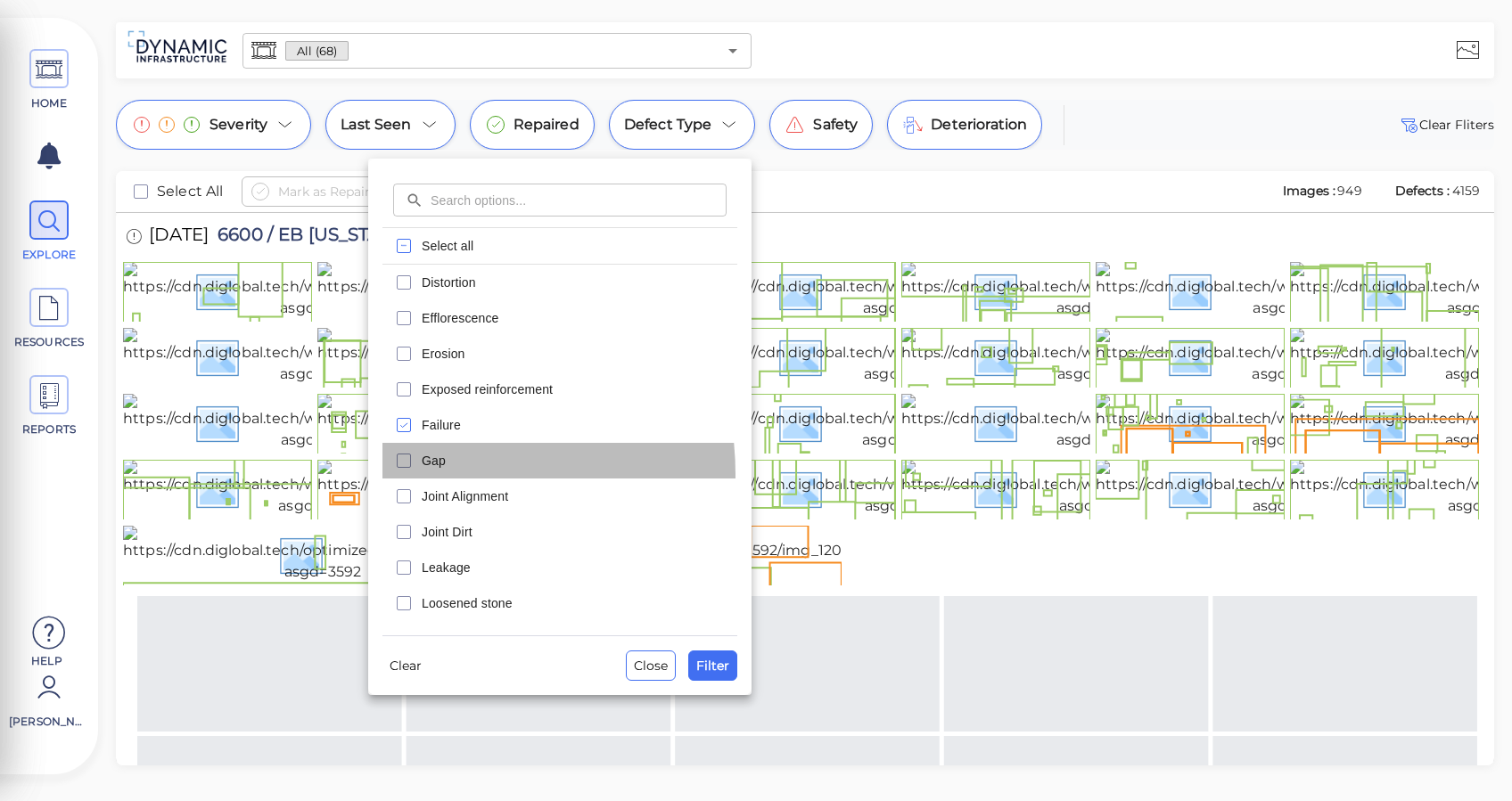
click at [428, 474] on div "Gap" at bounding box center [560, 460] width 355 height 36
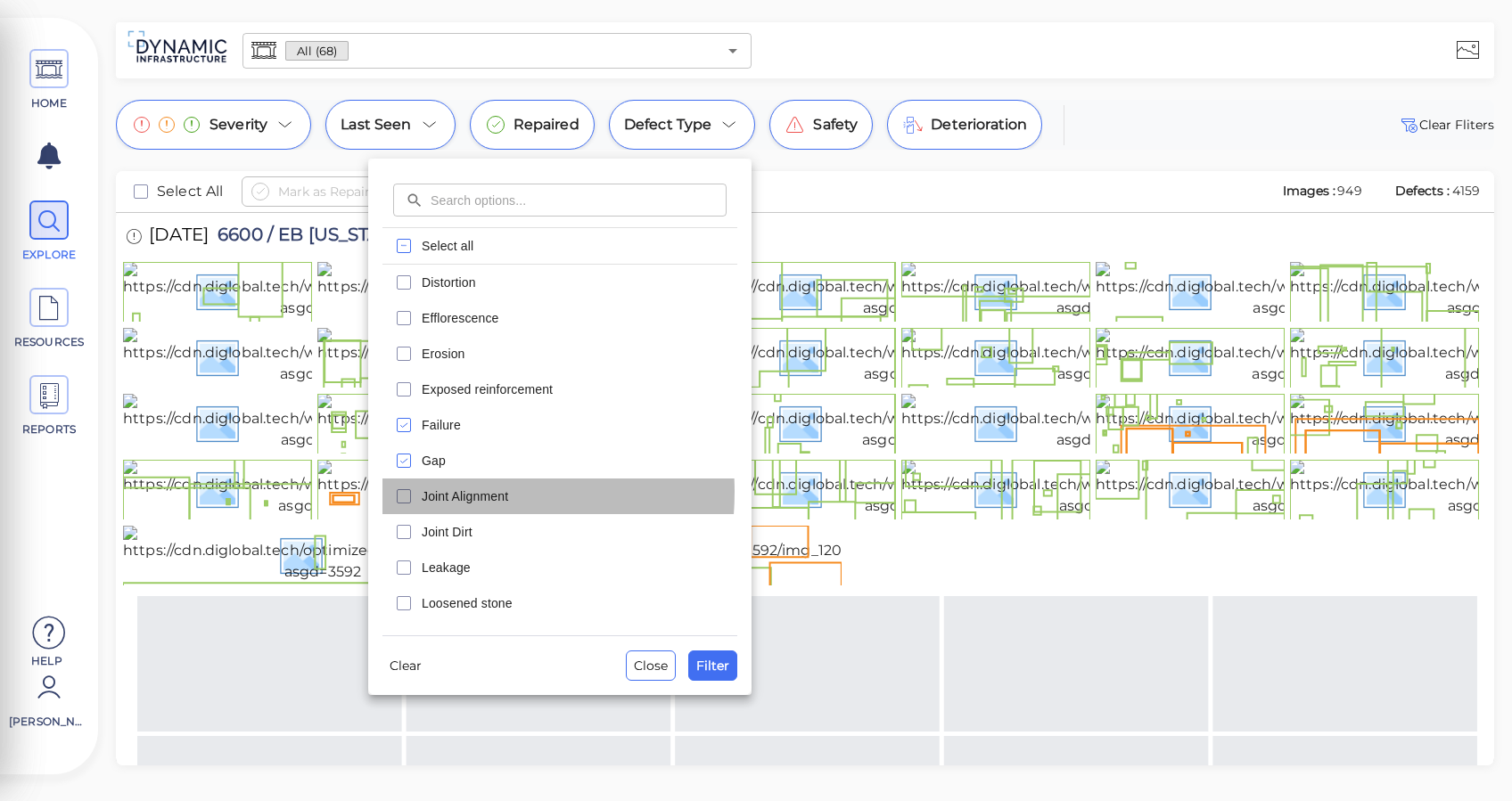
click at [429, 492] on span "Joint Alignment" at bounding box center [574, 496] width 305 height 17
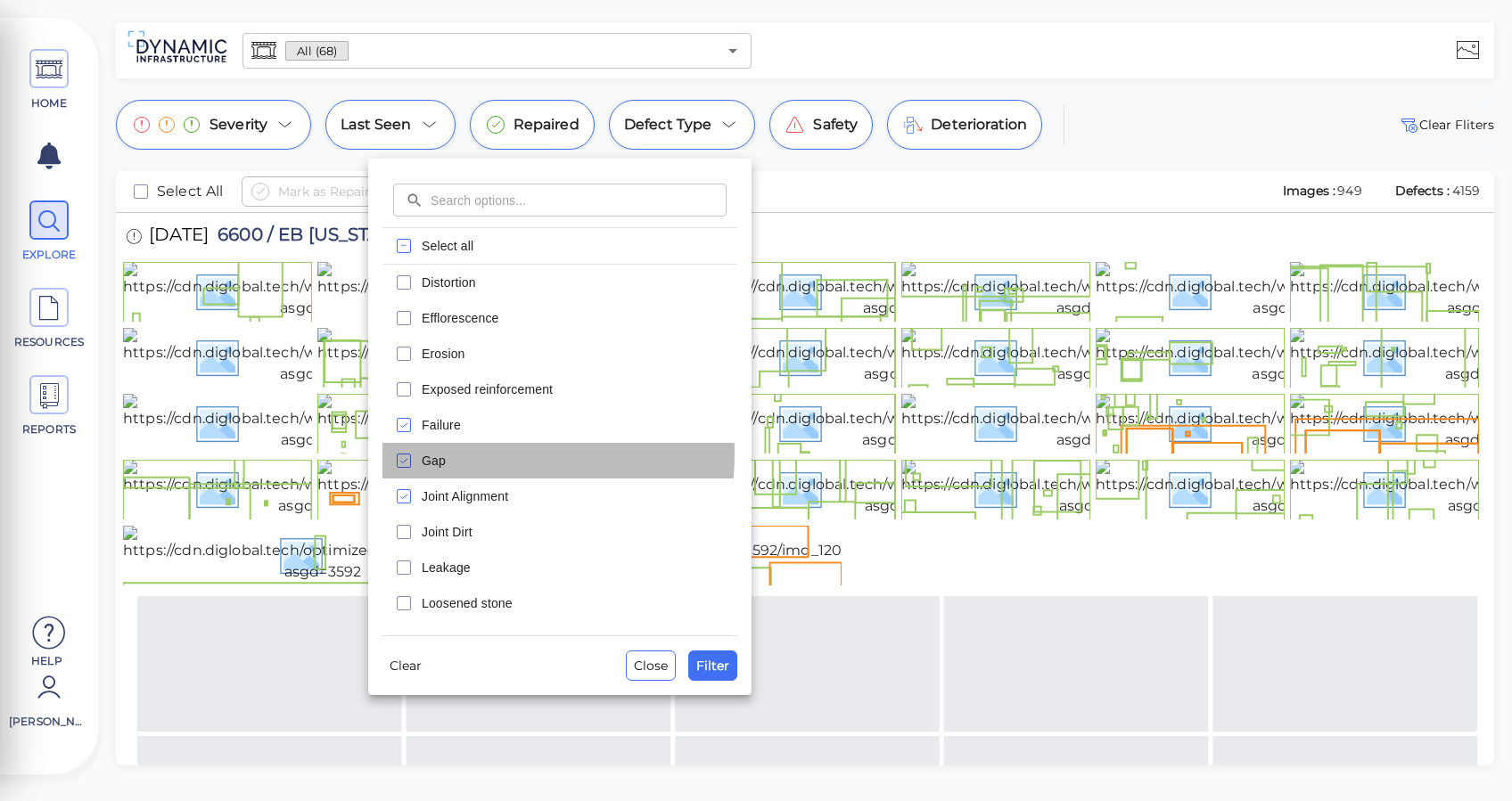
click at [416, 453] on div "Gap" at bounding box center [560, 460] width 355 height 36
click at [419, 417] on div "Failure" at bounding box center [560, 424] width 355 height 36
click at [415, 489] on div "Joint Alignment" at bounding box center [560, 495] width 355 height 36
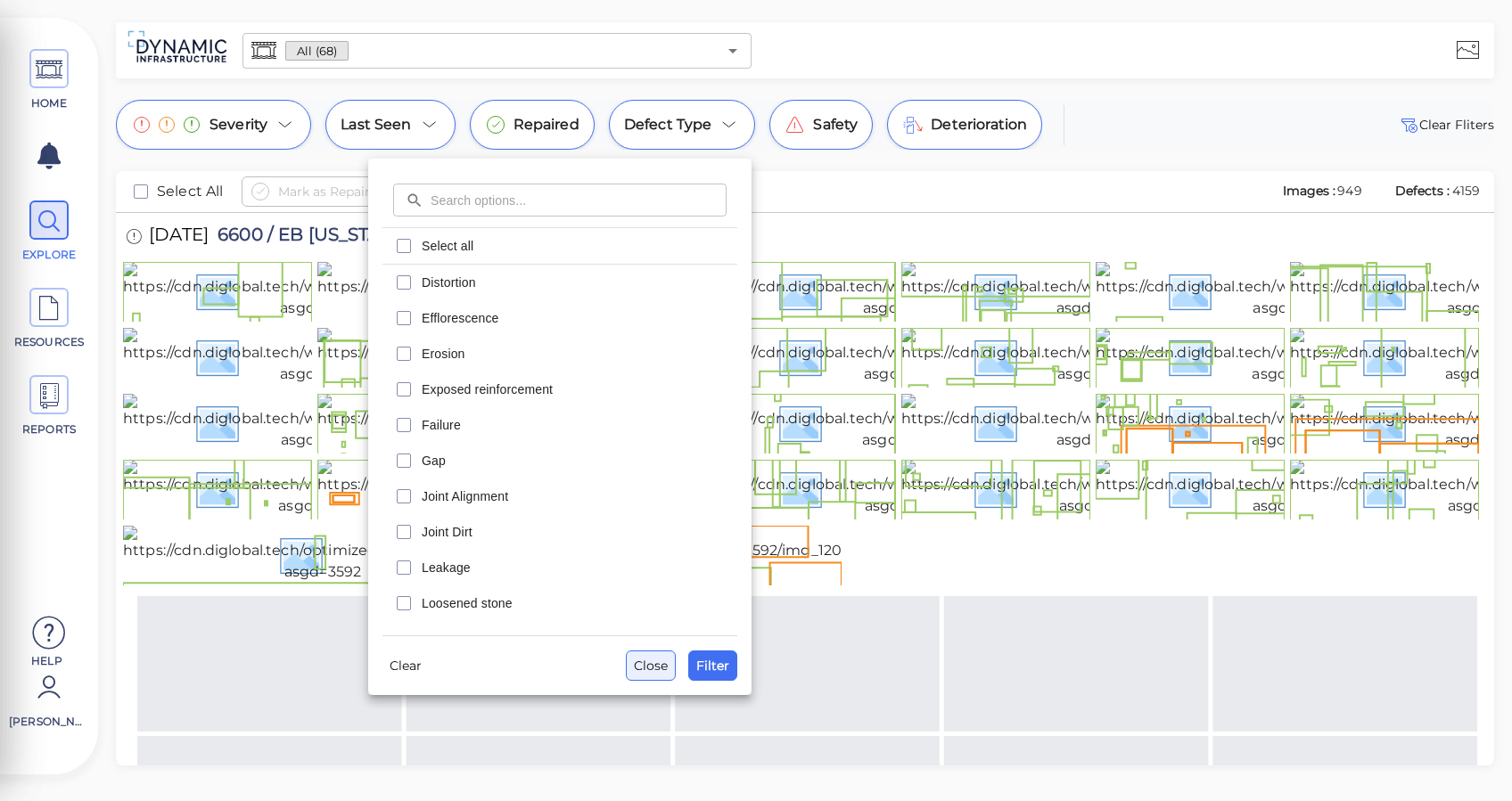
click at [656, 663] on span "Close" at bounding box center [650, 665] width 34 height 21
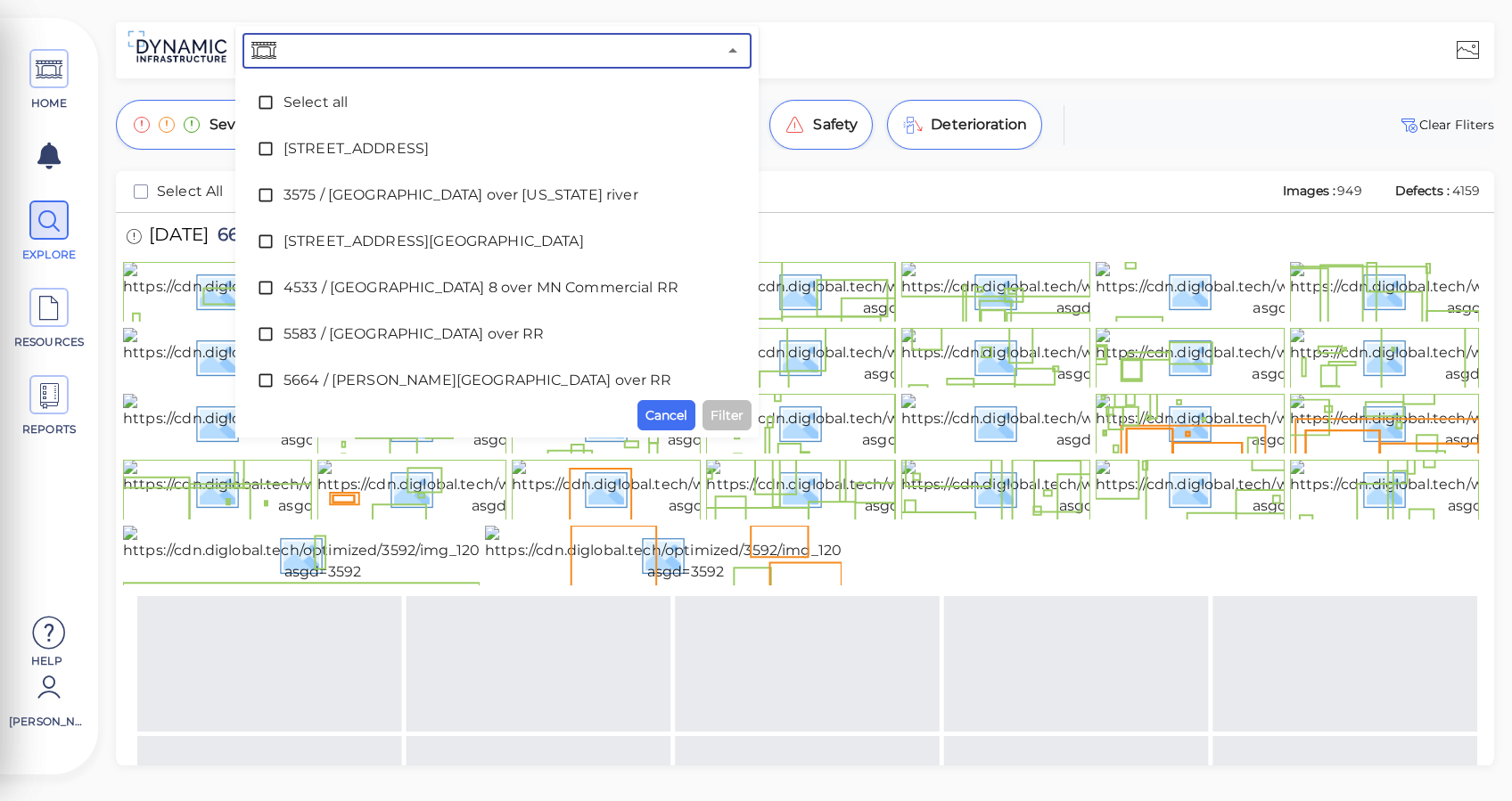
click at [390, 58] on input "text" at bounding box center [498, 51] width 437 height 25
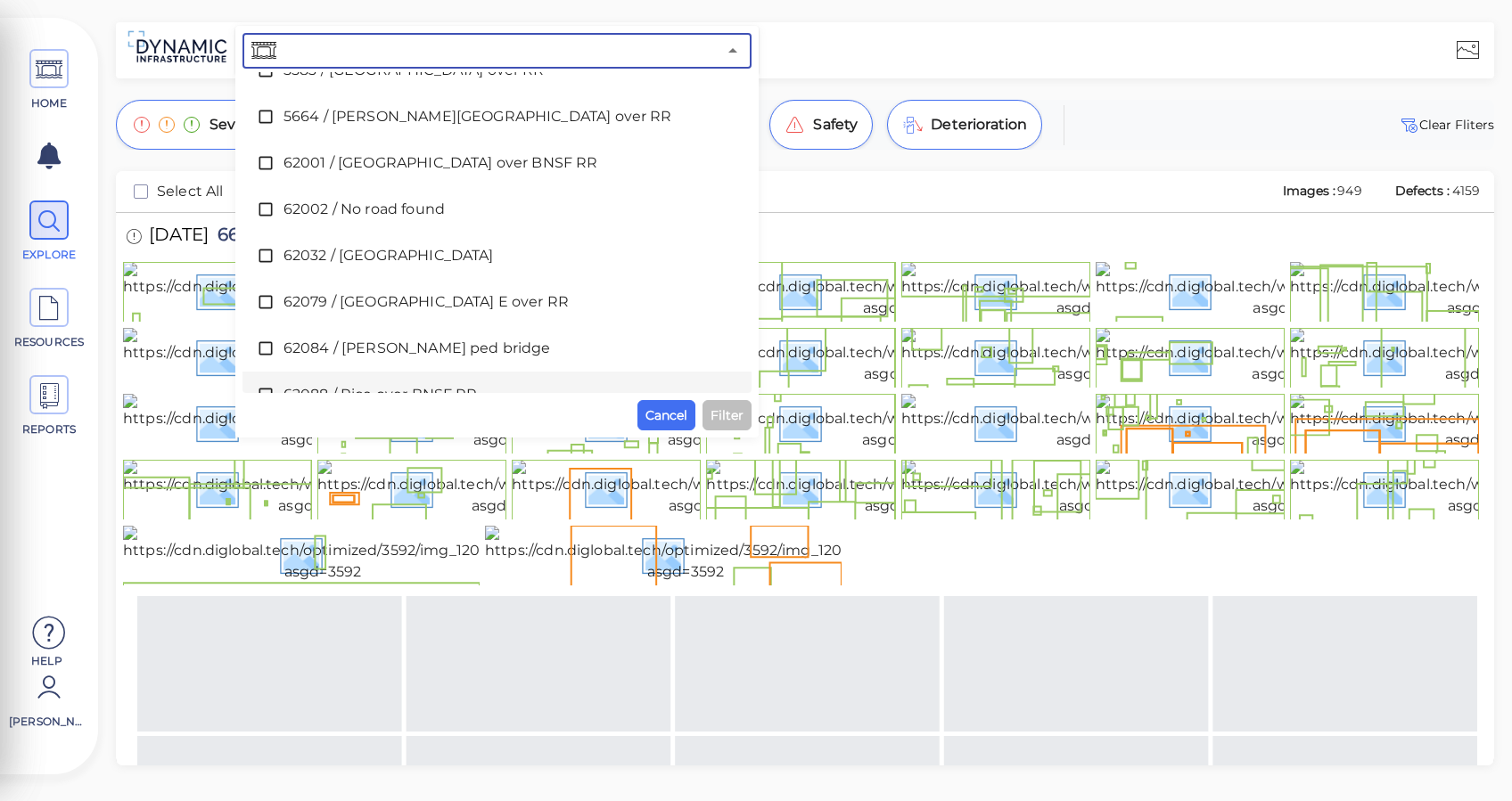
scroll to position [0, 0]
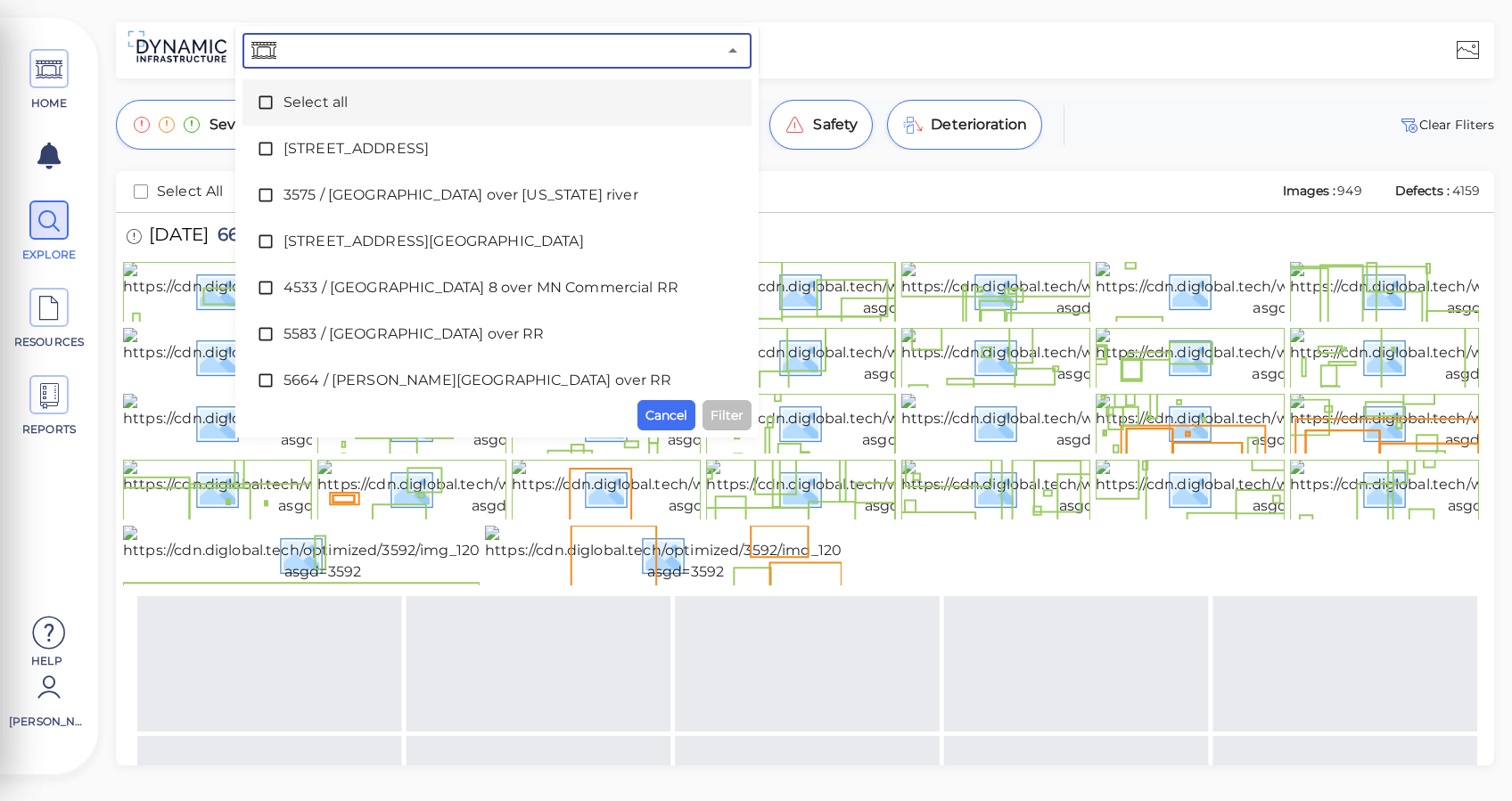
click at [284, 100] on span "Select all" at bounding box center [497, 102] width 427 height 21
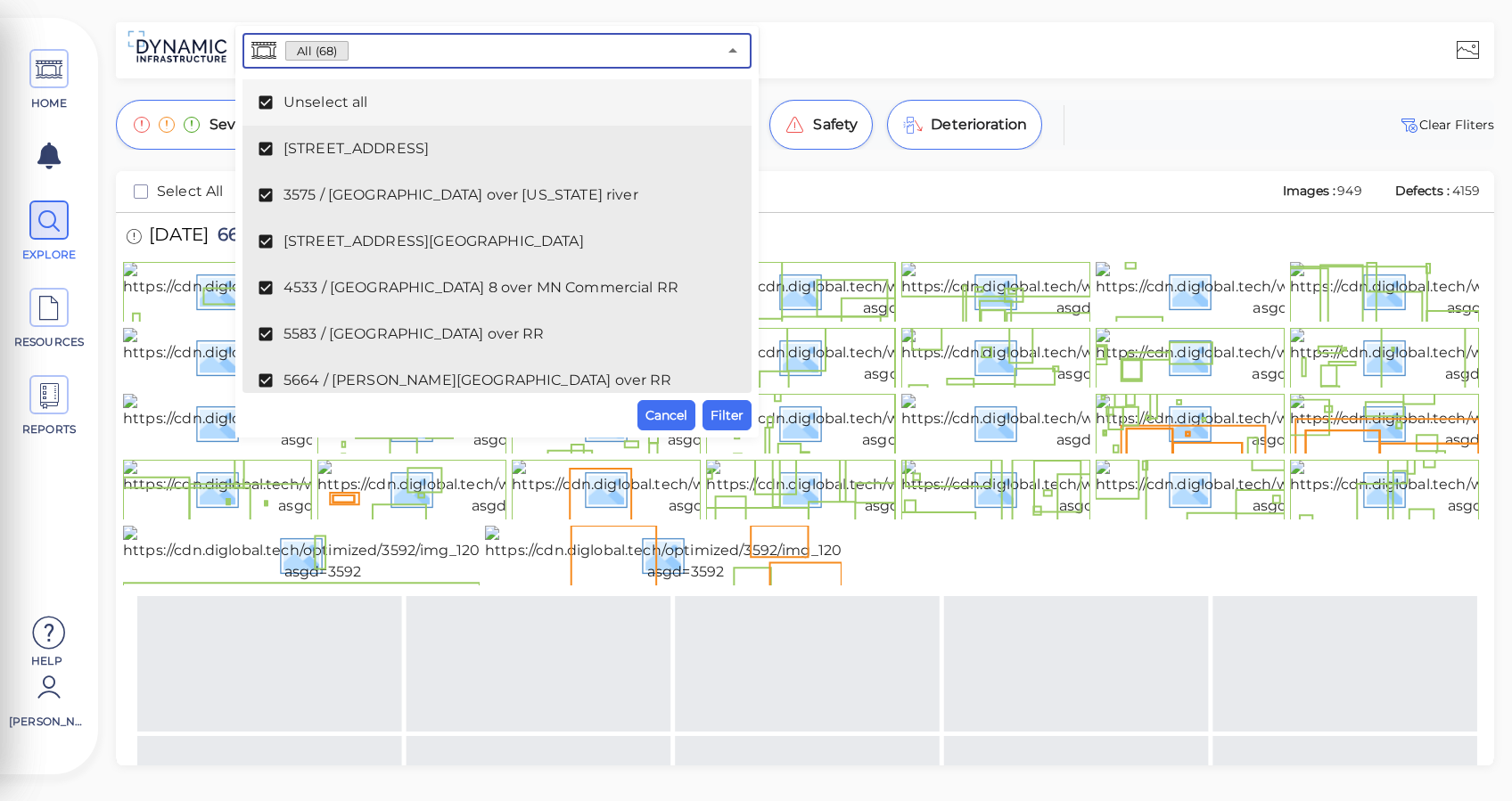
click at [286, 100] on span "Unselect all" at bounding box center [497, 102] width 427 height 21
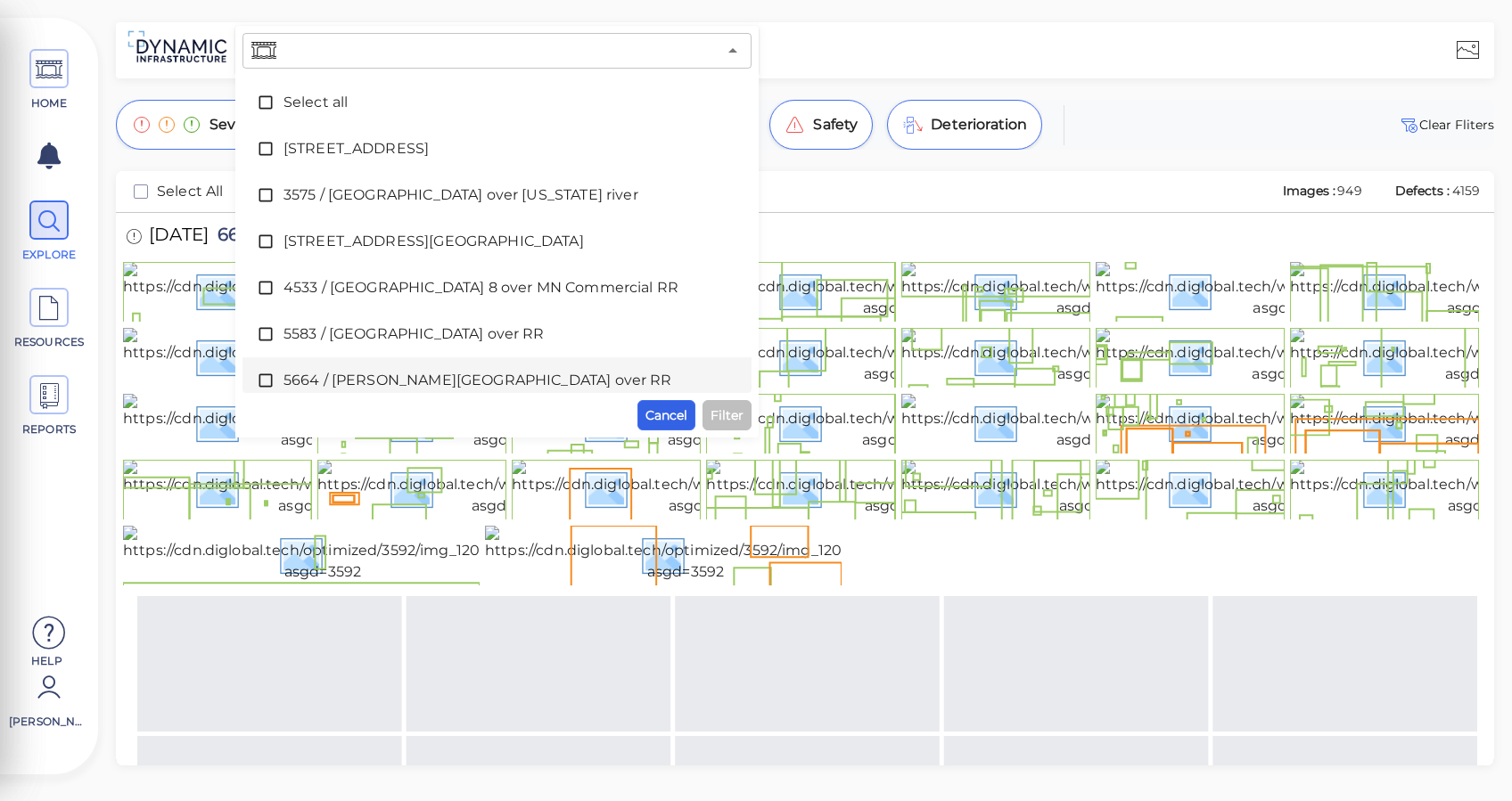
click at [643, 417] on button "Cancel" at bounding box center [666, 414] width 58 height 30
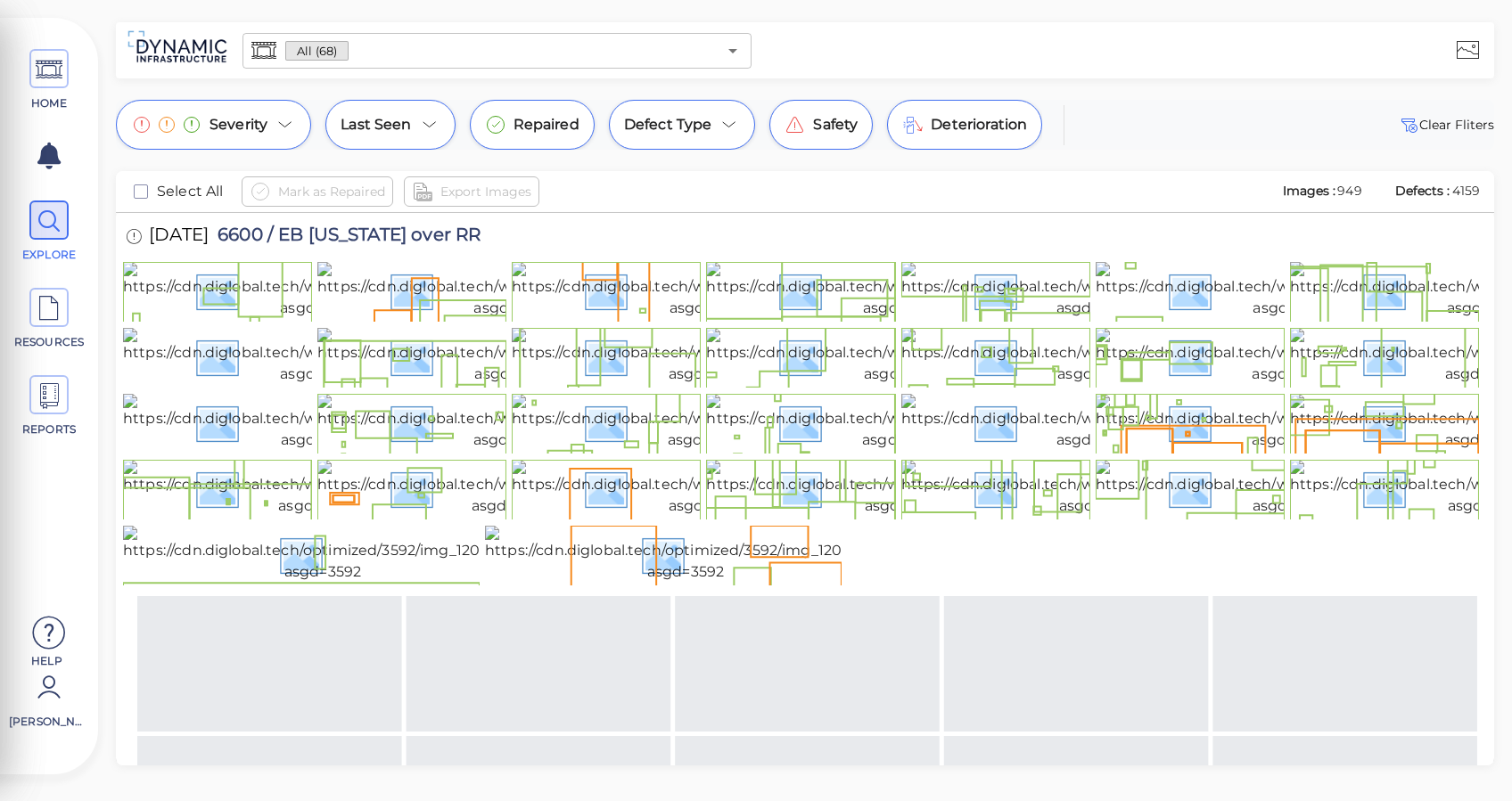
click at [57, 41] on div "HOME EXPLORE RESOURCES REPORTS" at bounding box center [48, 249] width 80 height 427
click at [54, 67] on icon at bounding box center [49, 70] width 27 height 40
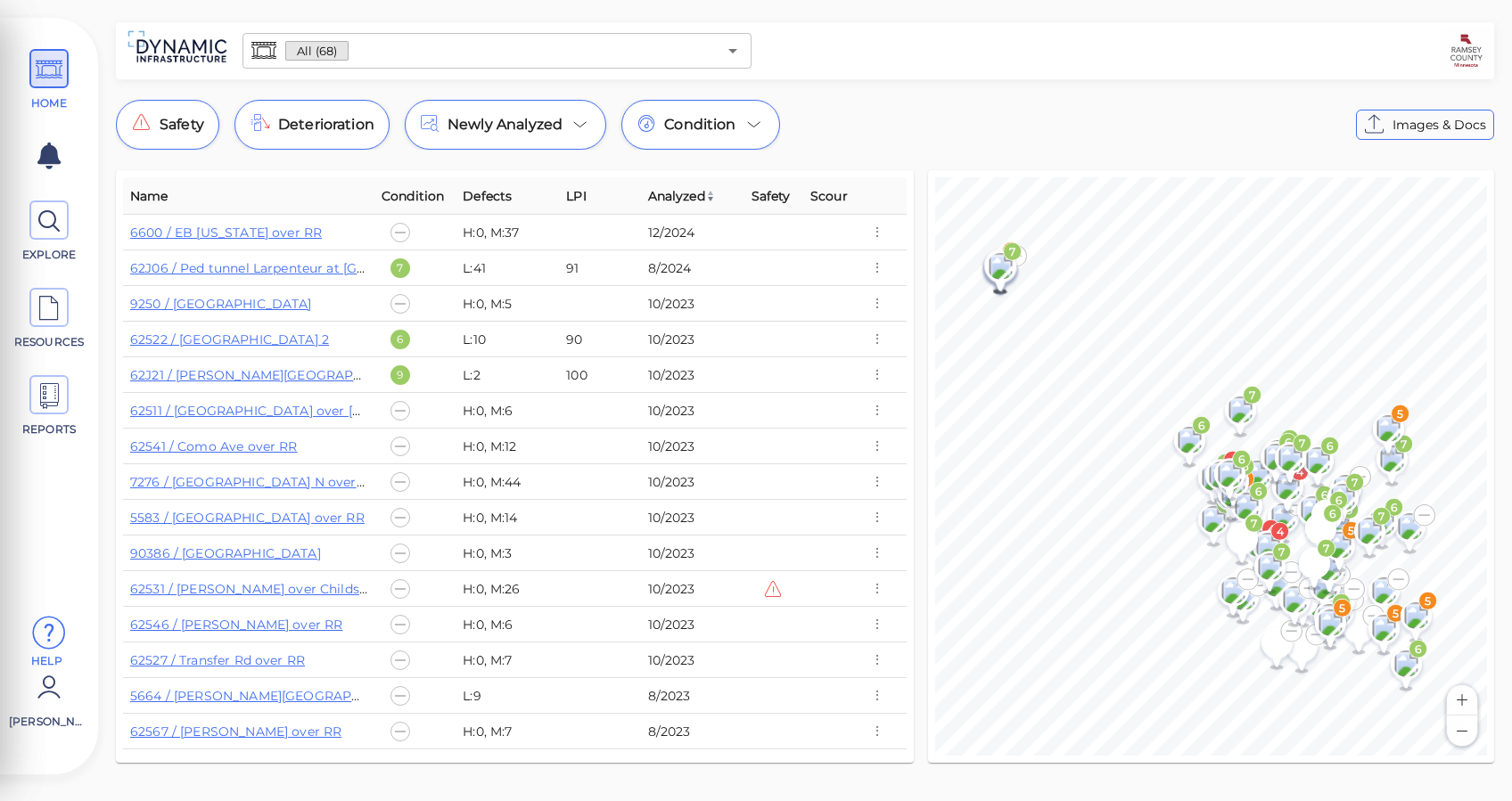
click at [31, 642] on icon at bounding box center [48, 632] width 36 height 53
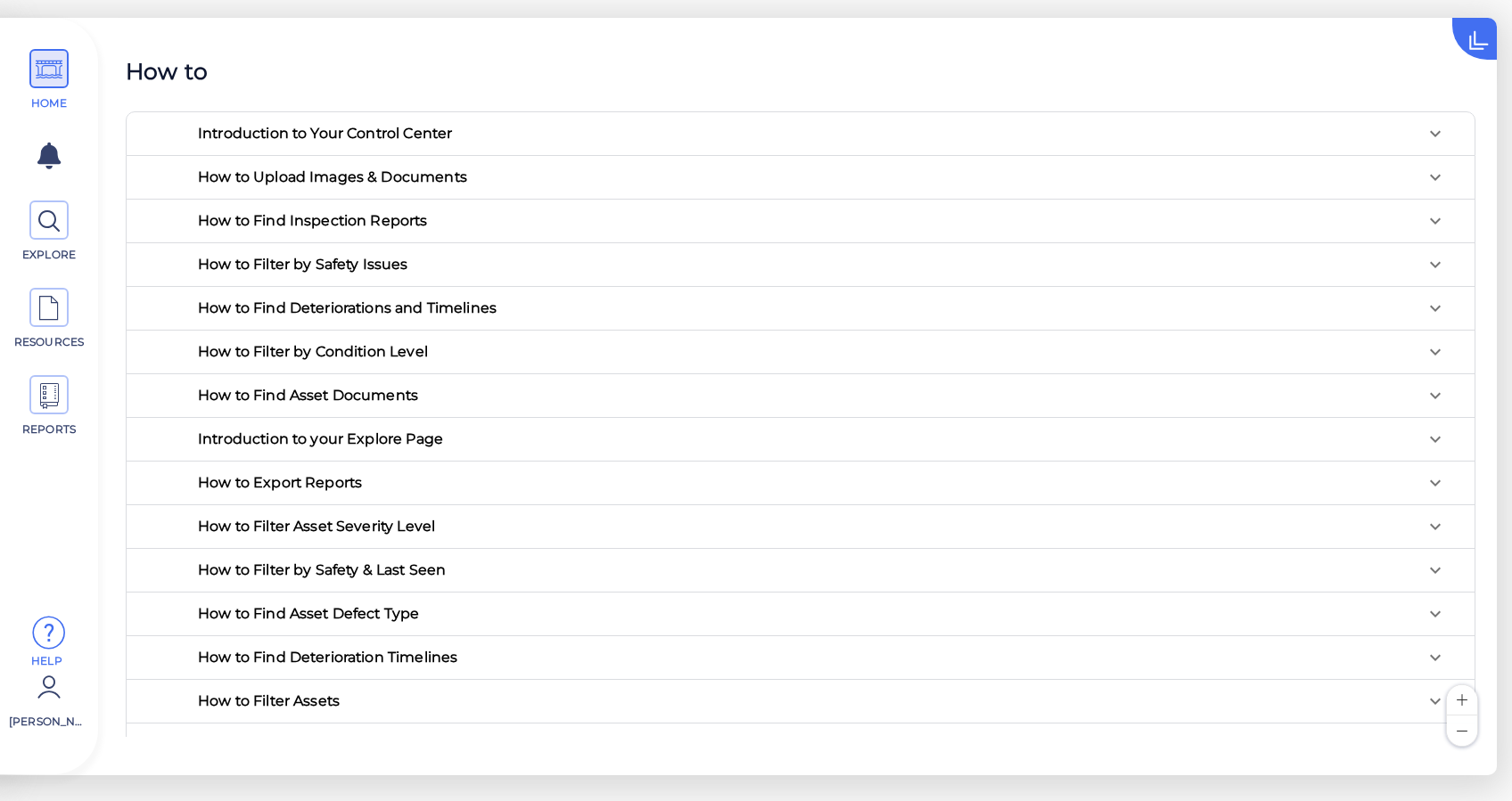
click at [410, 135] on div "Introduction to Your Control Center" at bounding box center [324, 133] width 254 height 14
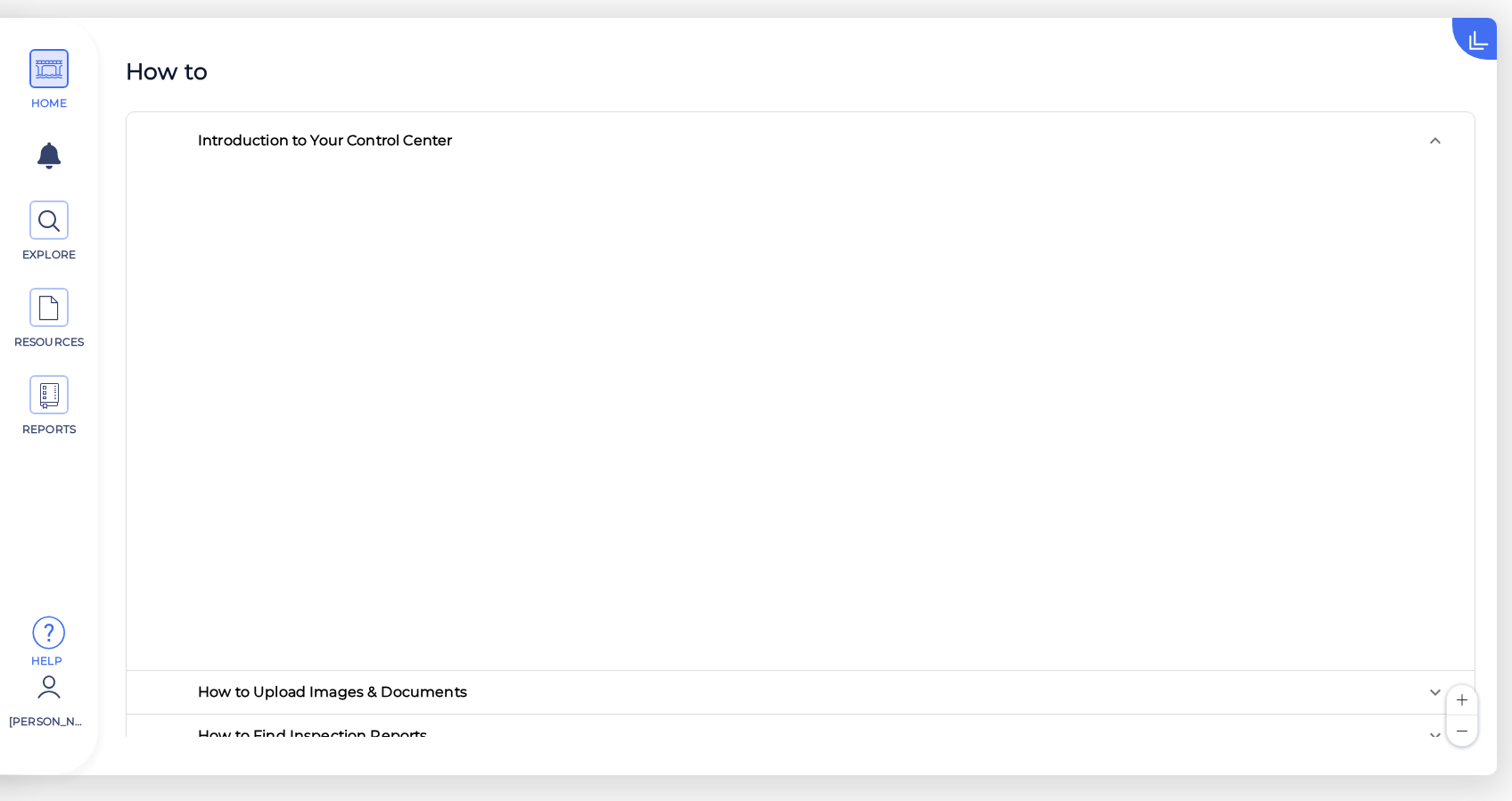
click at [407, 139] on div "Introduction to Your Control Center" at bounding box center [324, 141] width 254 height 14
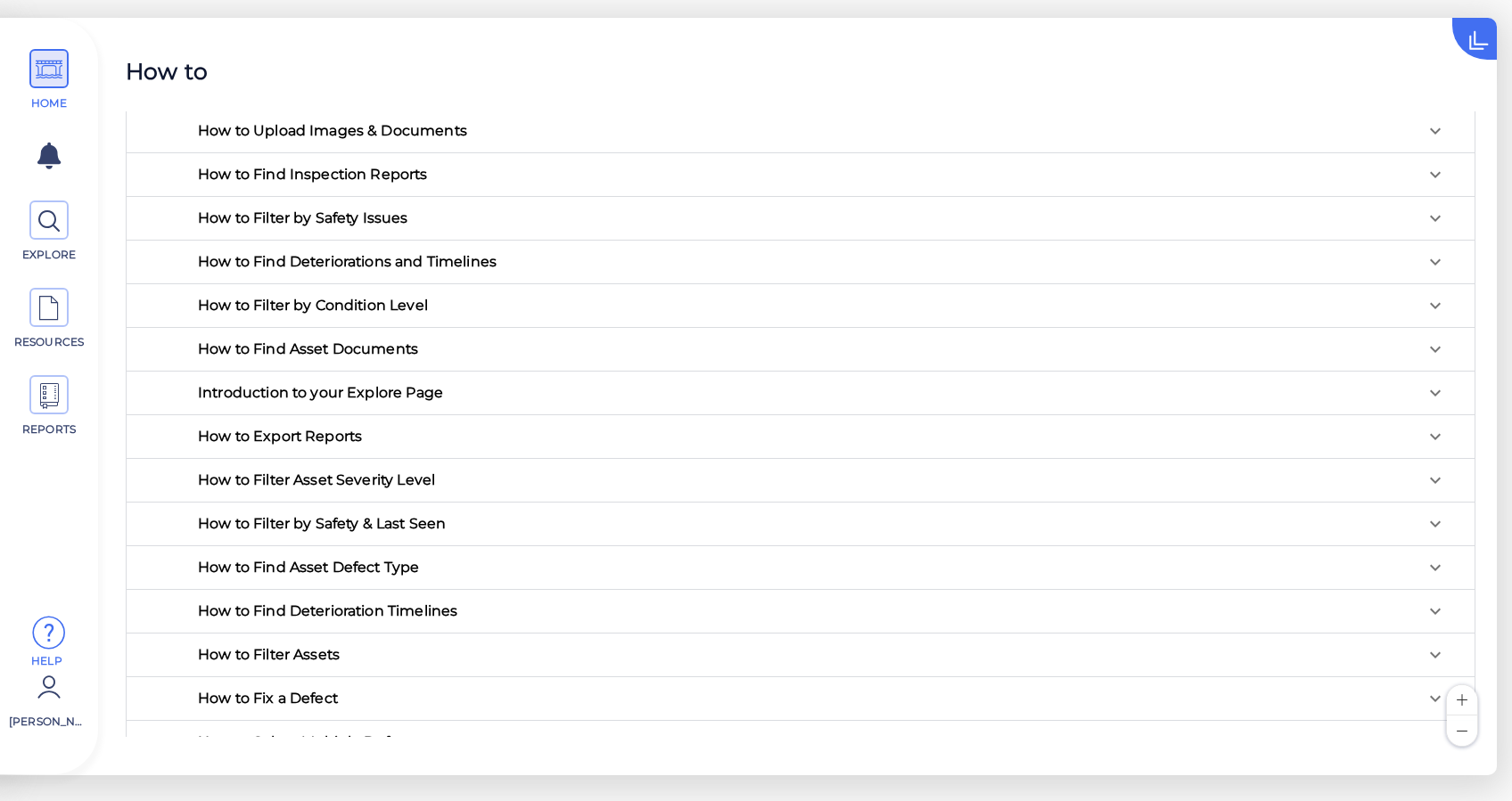
scroll to position [72, 0]
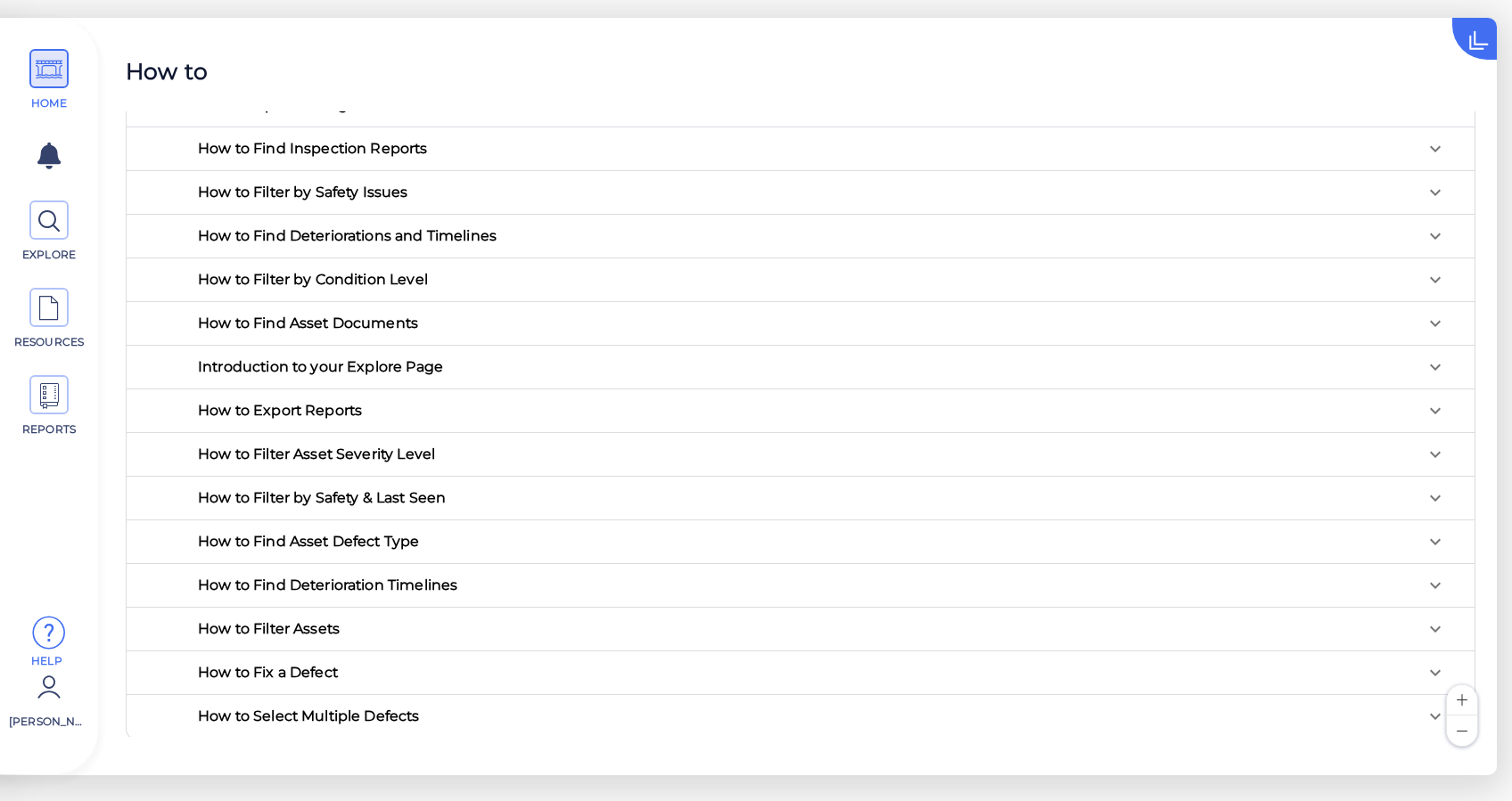
click at [371, 397] on div "How to Export Reports" at bounding box center [822, 411] width 1277 height 42
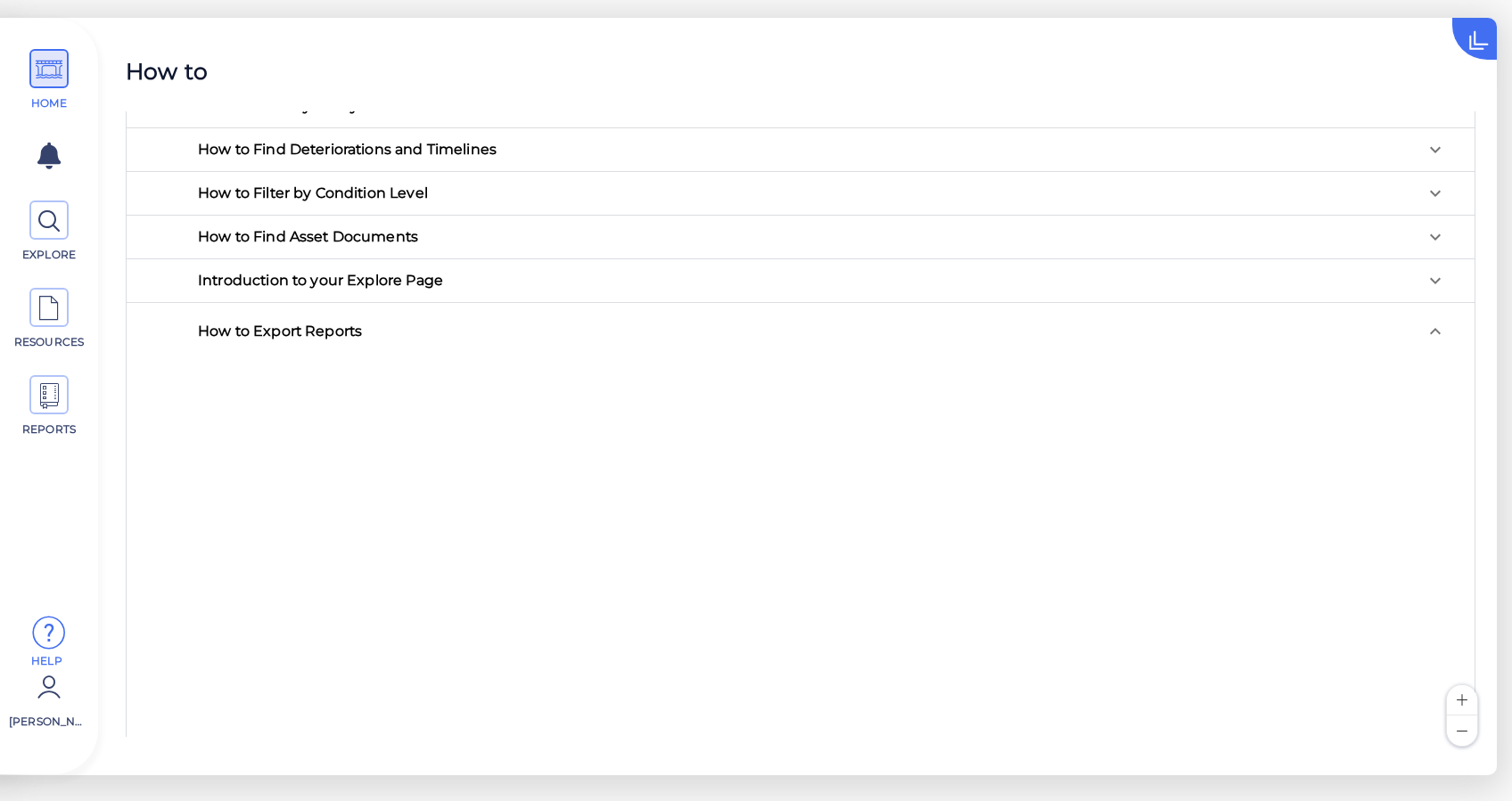
scroll to position [192, 0]
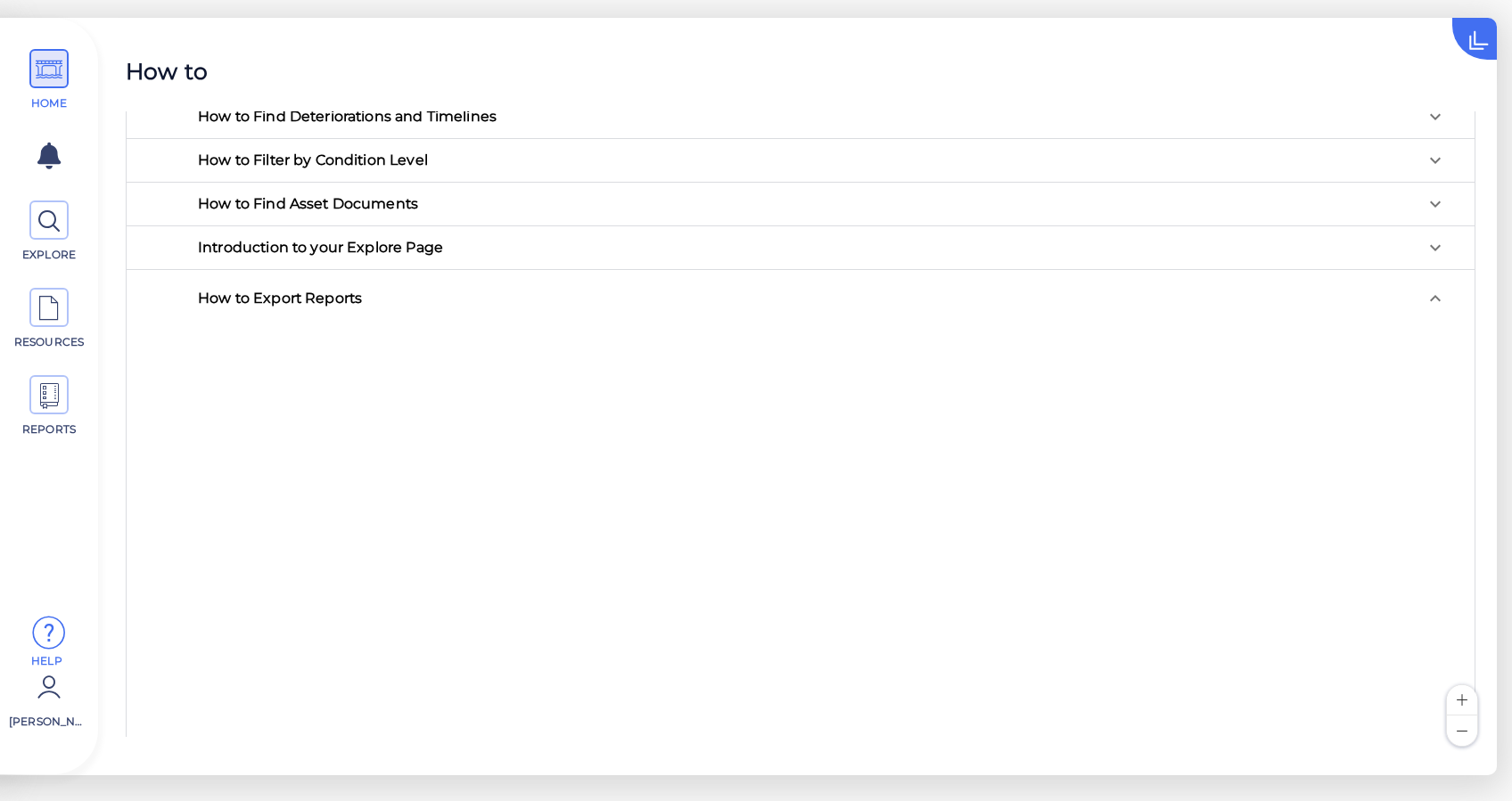
click at [372, 280] on div "How to Export Reports" at bounding box center [822, 298] width 1277 height 57
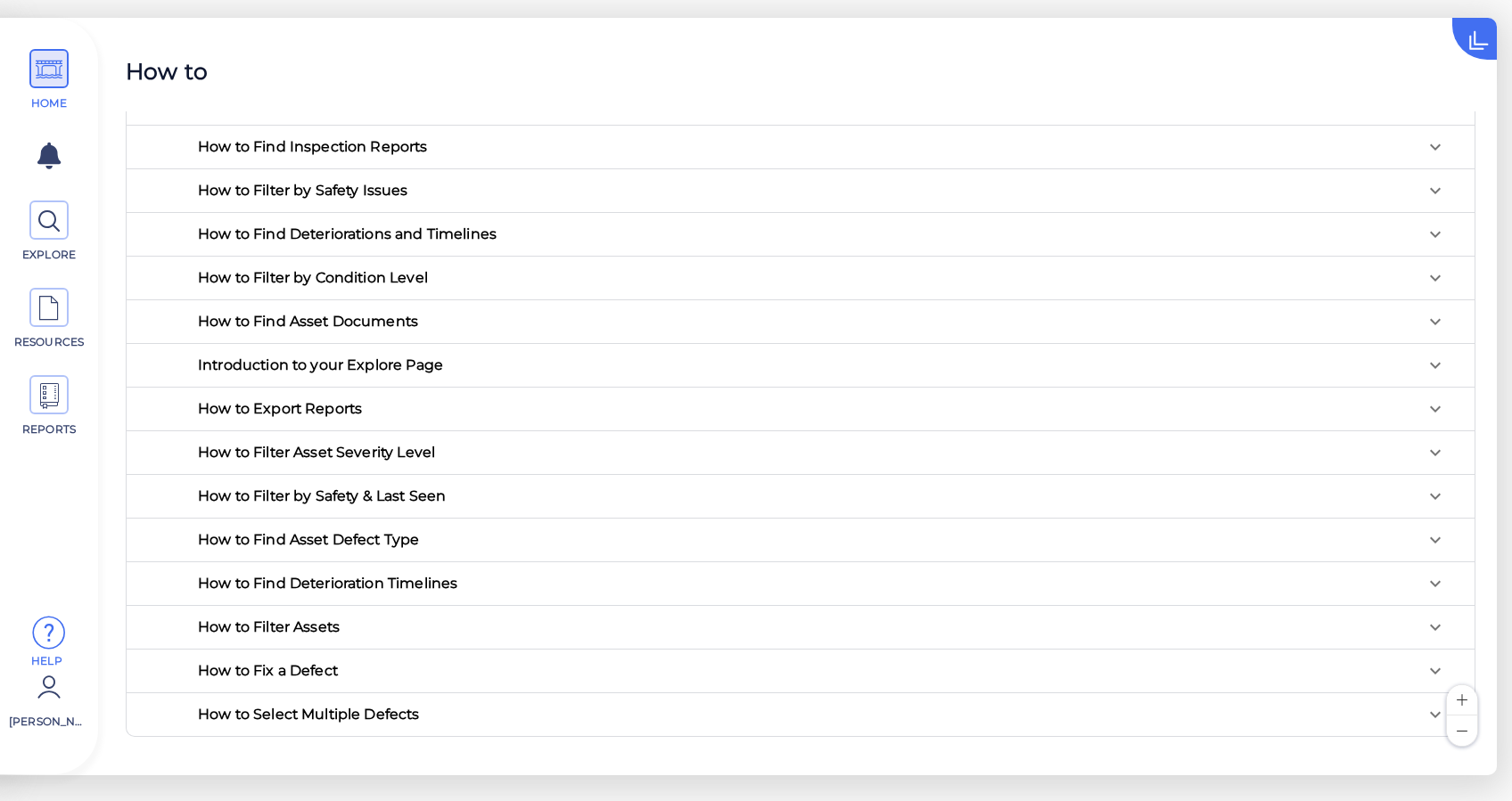
scroll to position [72, 0]
click at [360, 372] on div "Introduction to your Explore Page" at bounding box center [320, 366] width 245 height 14
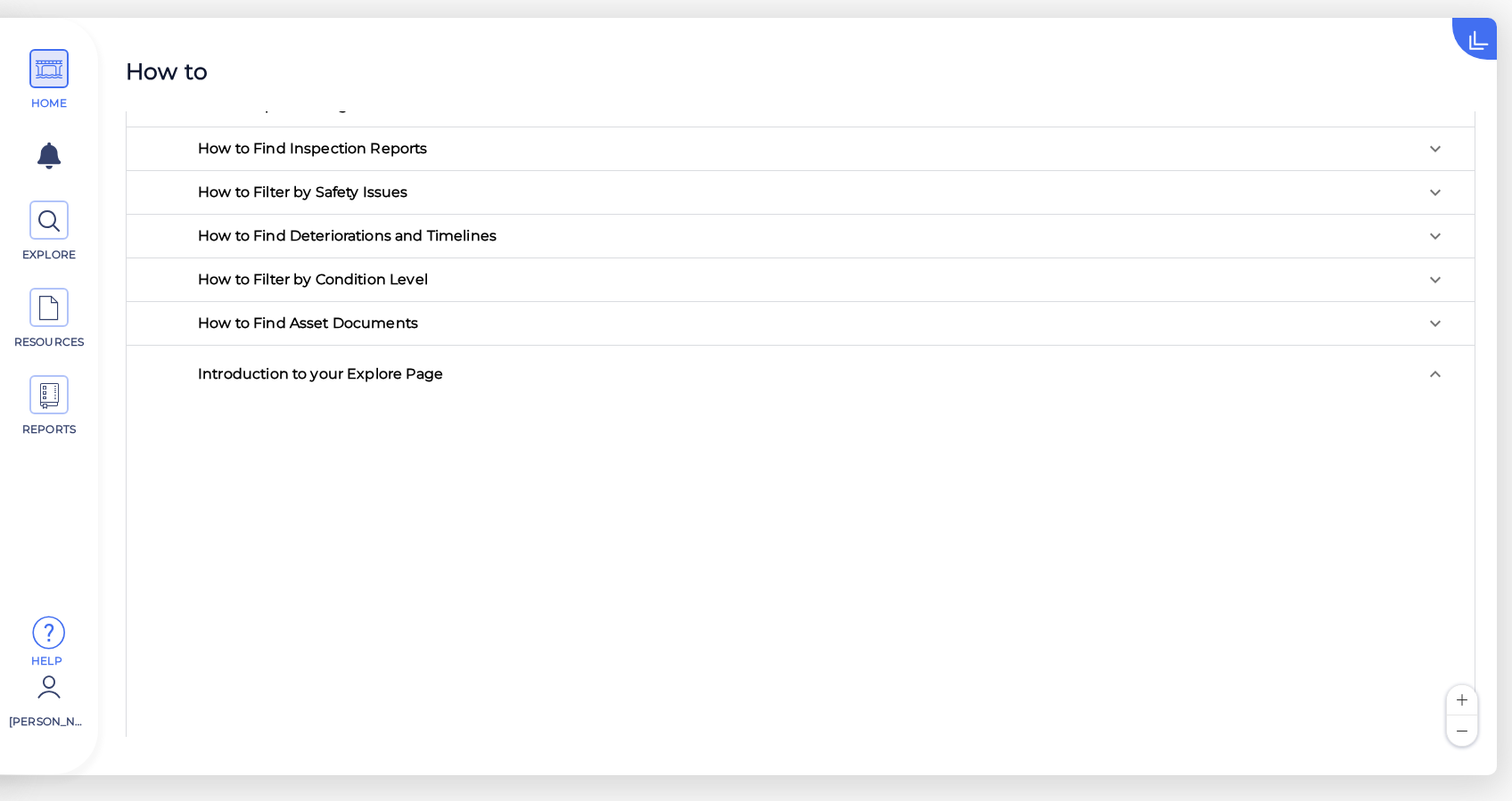
click at [360, 372] on div "Introduction to your Explore Page" at bounding box center [320, 374] width 245 height 14
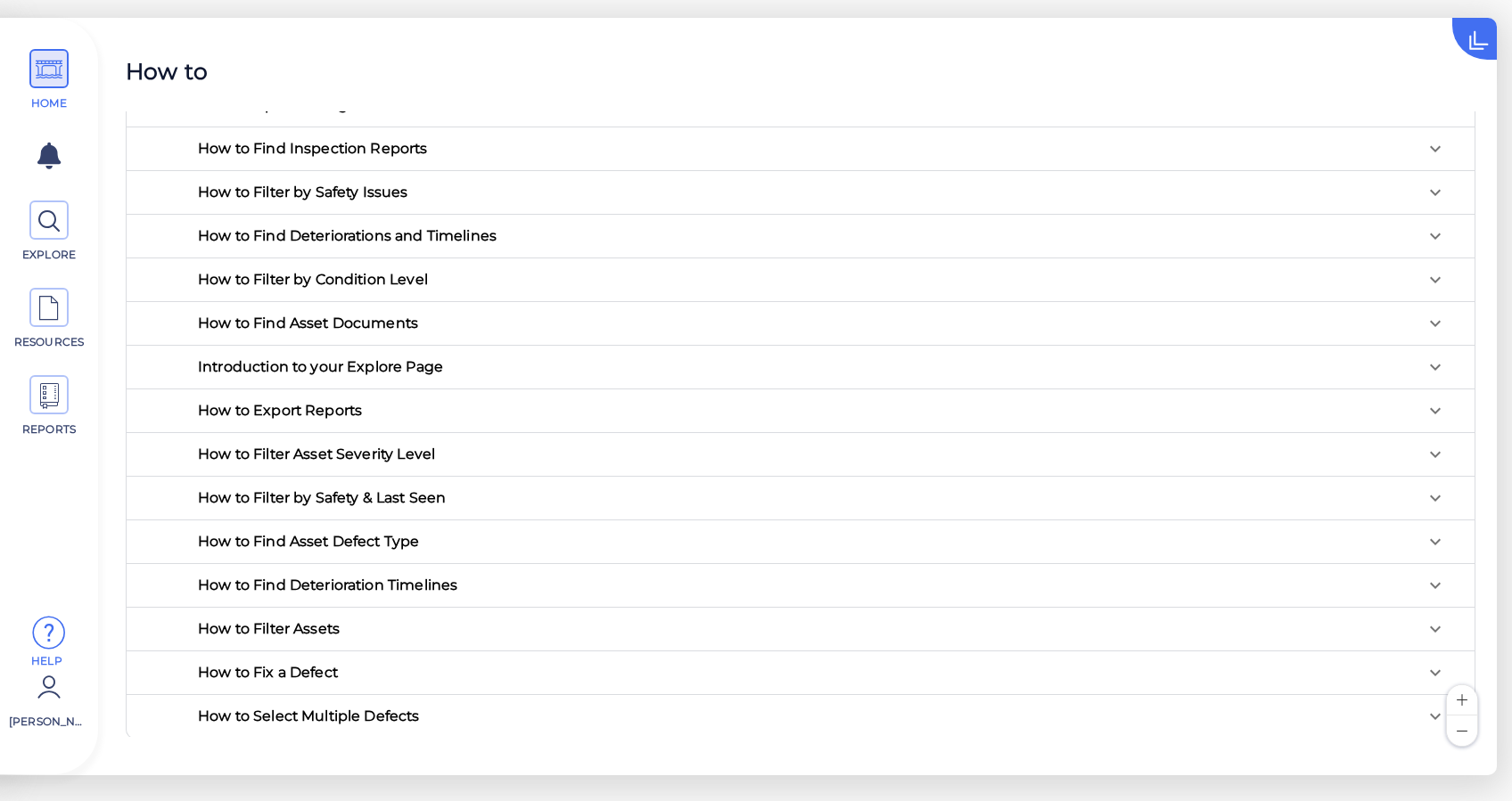
click at [324, 622] on div "How to Filter Assets" at bounding box center [268, 628] width 142 height 14
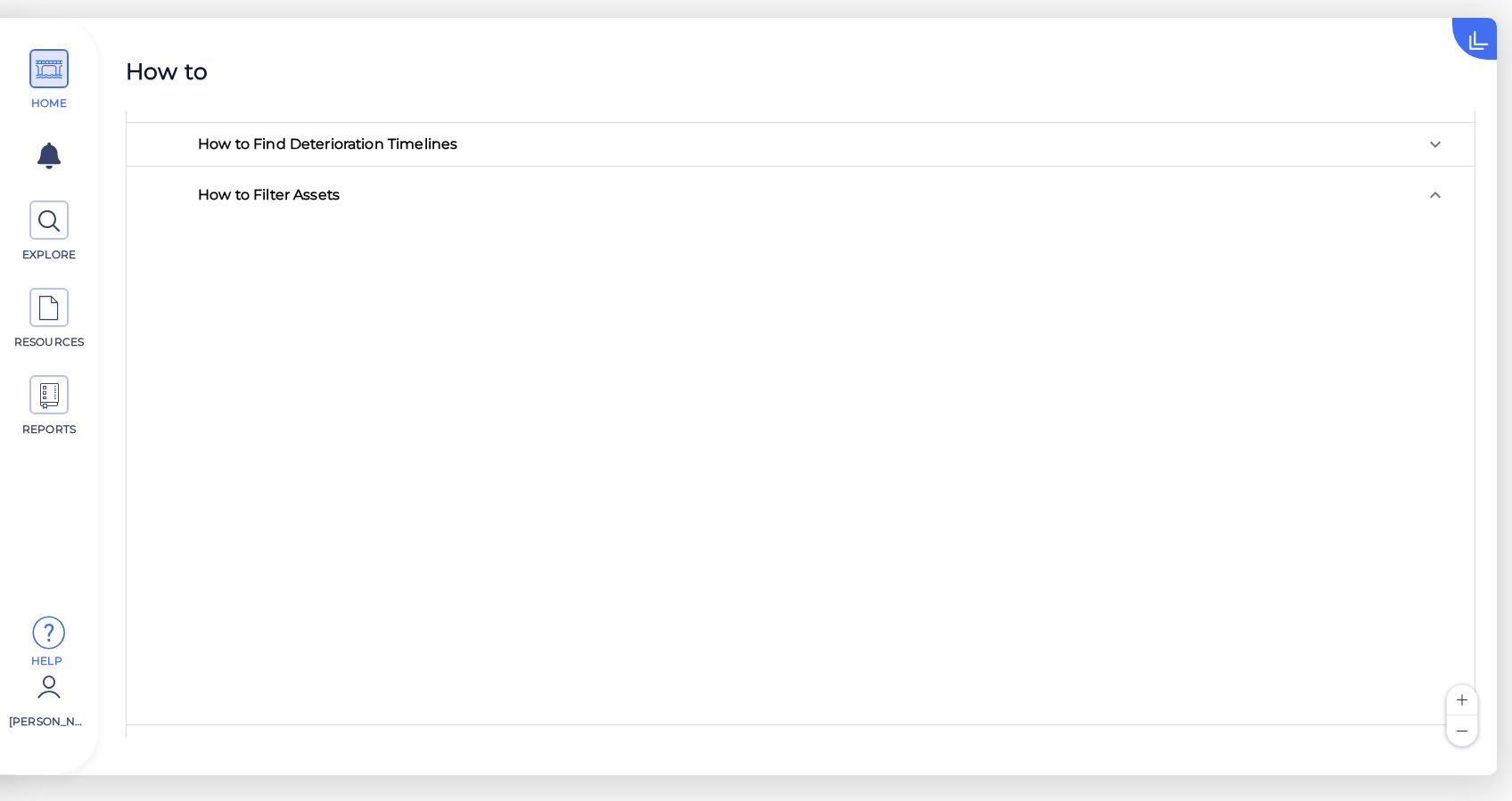
scroll to position [547, 0]
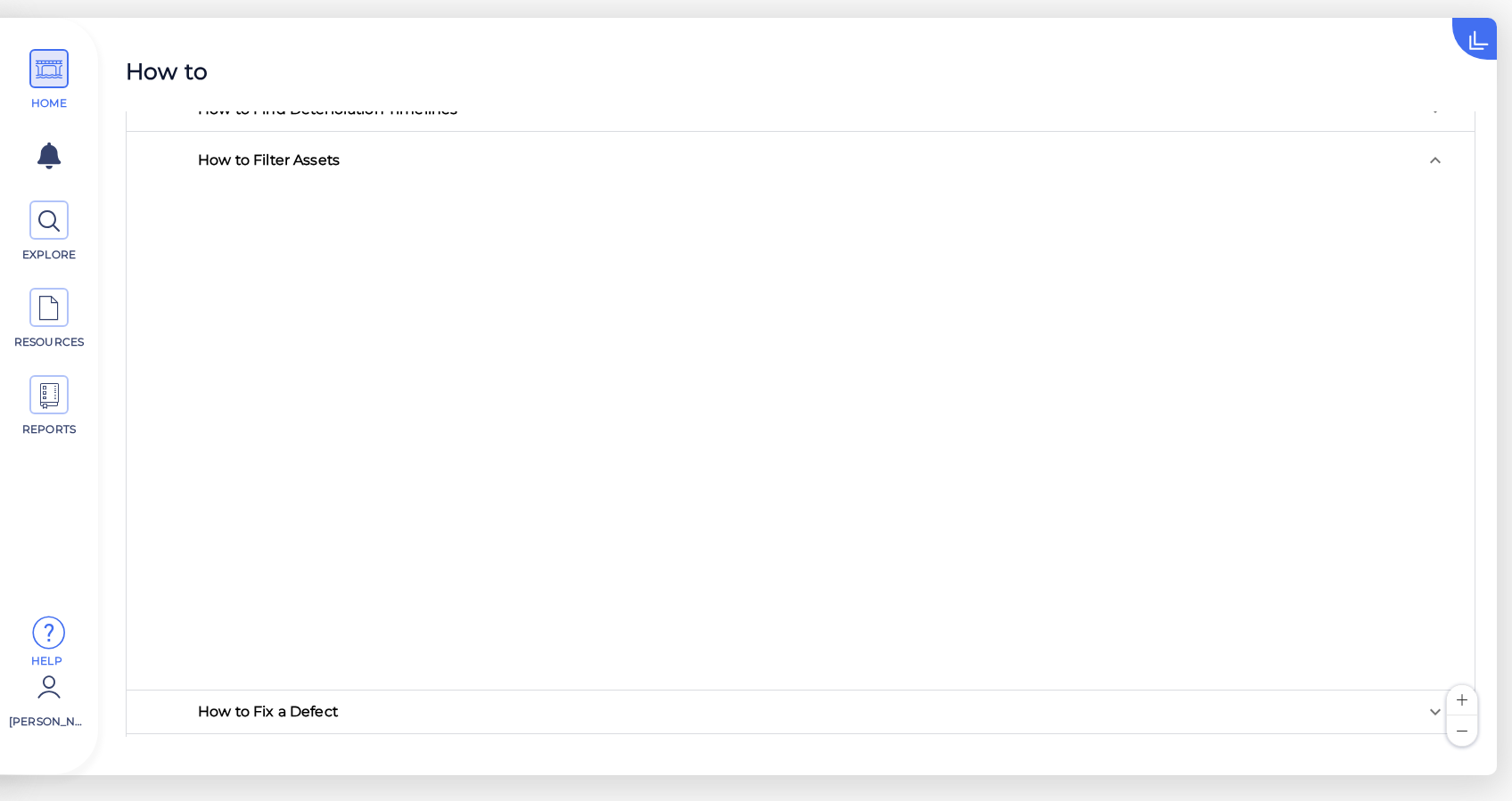
click at [374, 153] on div "How to Filter Assets" at bounding box center [805, 160] width 1216 height 14
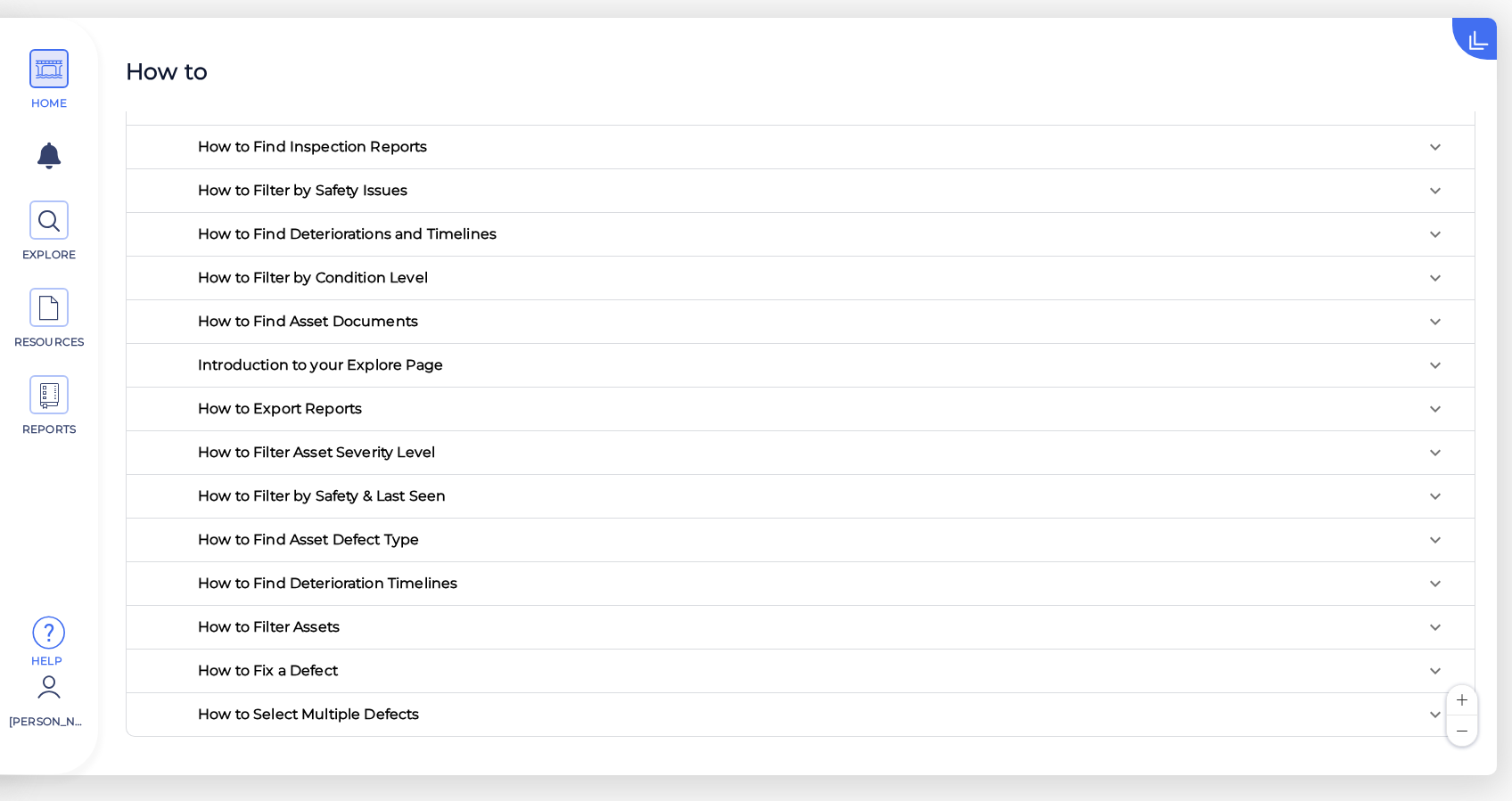
scroll to position [72, 0]
click at [1476, 42] on icon at bounding box center [1497, 21] width 90 height 90
